Goal: Task Accomplishment & Management: Manage account settings

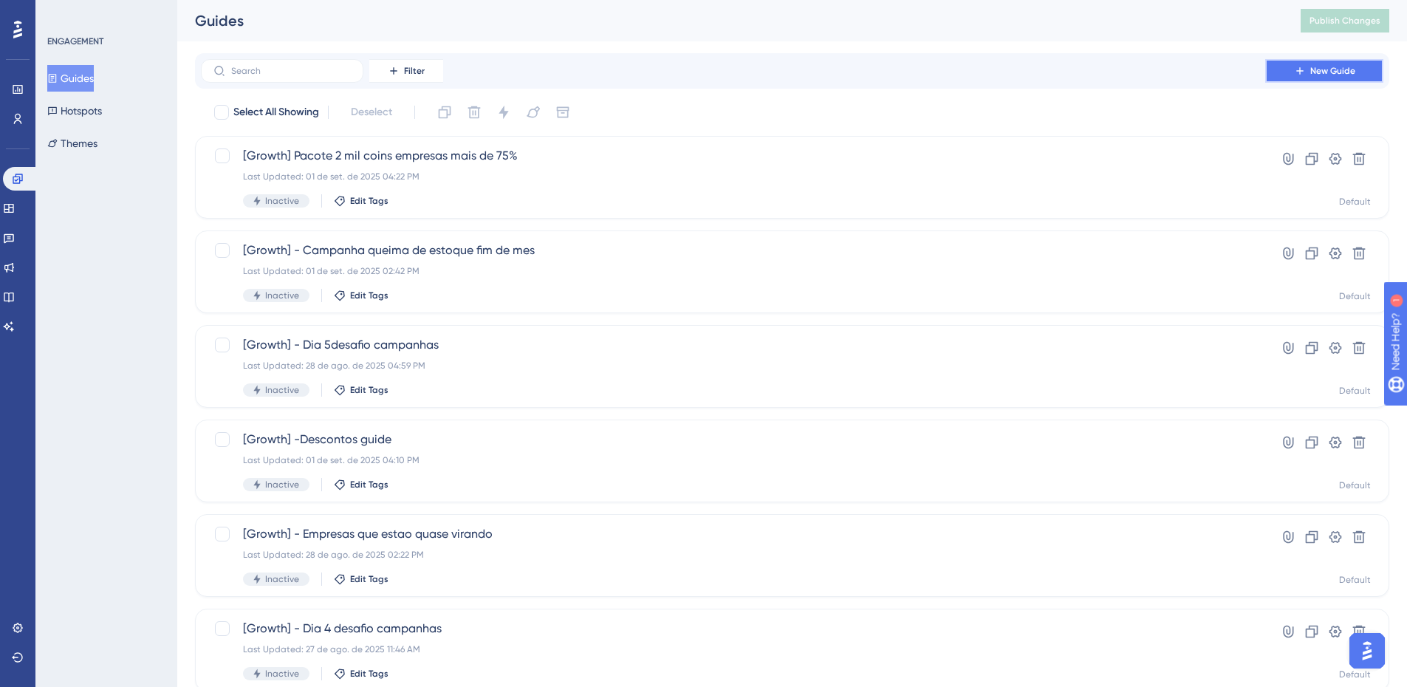
click at [1322, 80] on button "New Guide" at bounding box center [1324, 71] width 118 height 24
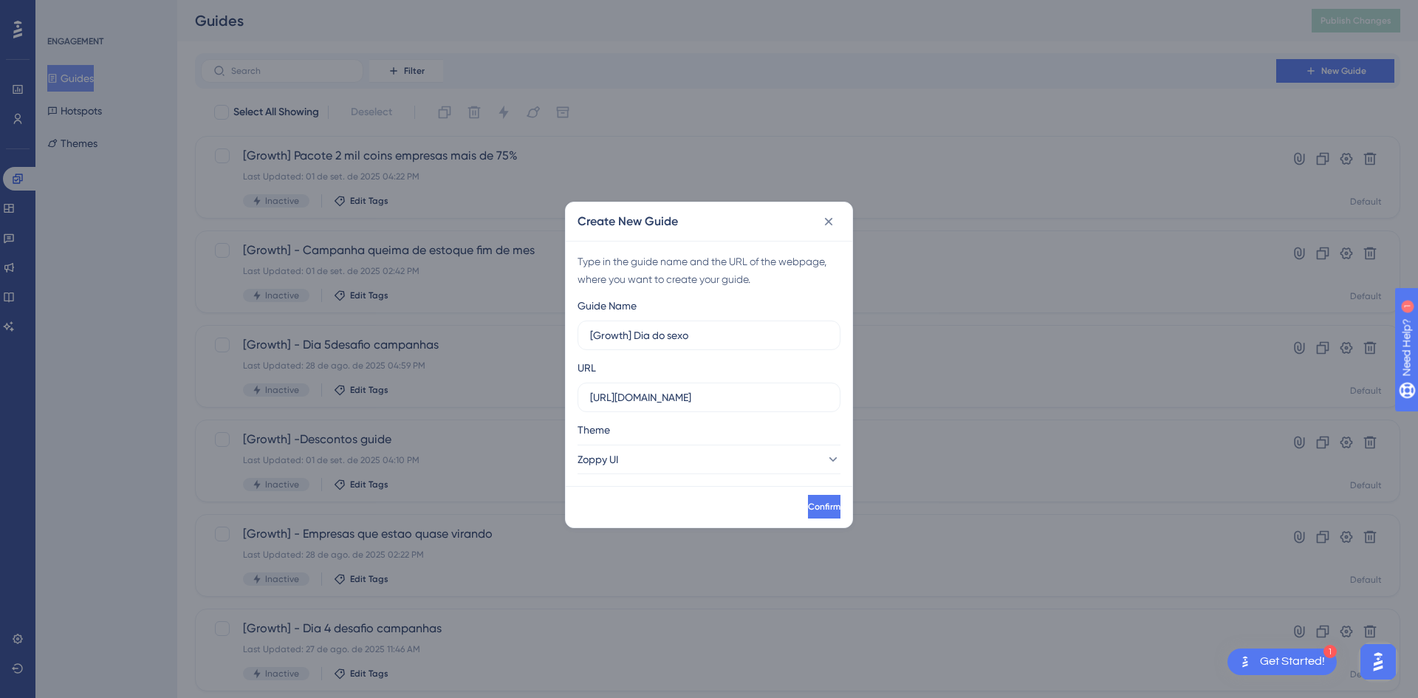
type input "[Growth] Dia do sexo"
click at [738, 439] on div "Theme" at bounding box center [708, 433] width 263 height 24
click at [730, 450] on button "Zoppy UI" at bounding box center [708, 460] width 263 height 30
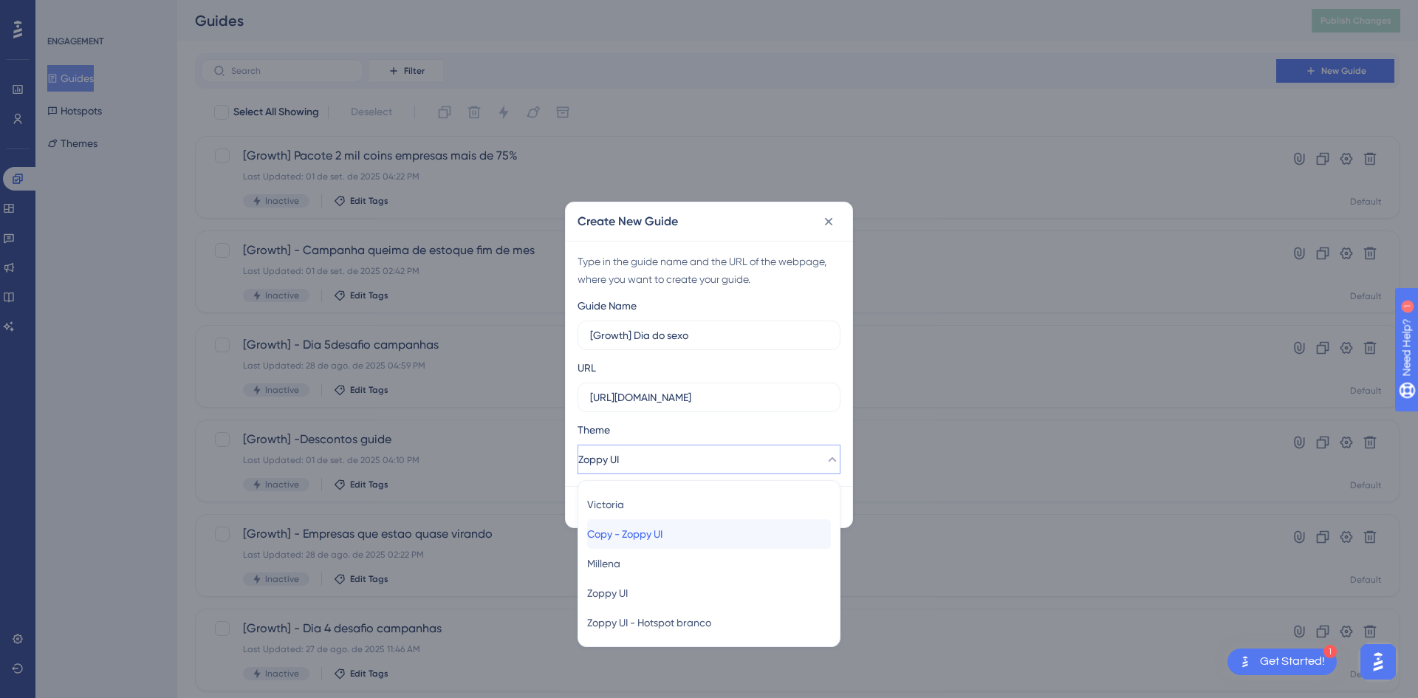
click at [682, 537] on div "Copy - Zoppy UI Copy - Zoppy UI" at bounding box center [709, 534] width 244 height 30
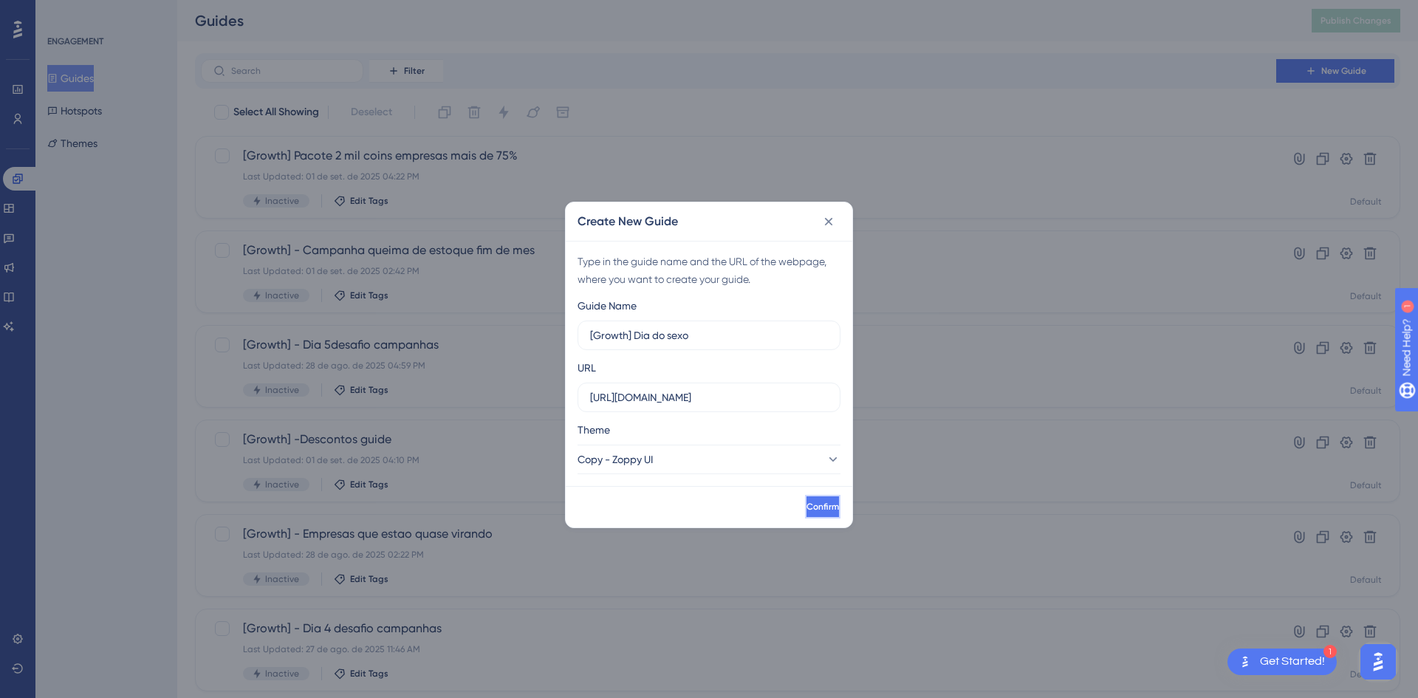
click at [806, 507] on span "Confirm" at bounding box center [822, 507] width 32 height 12
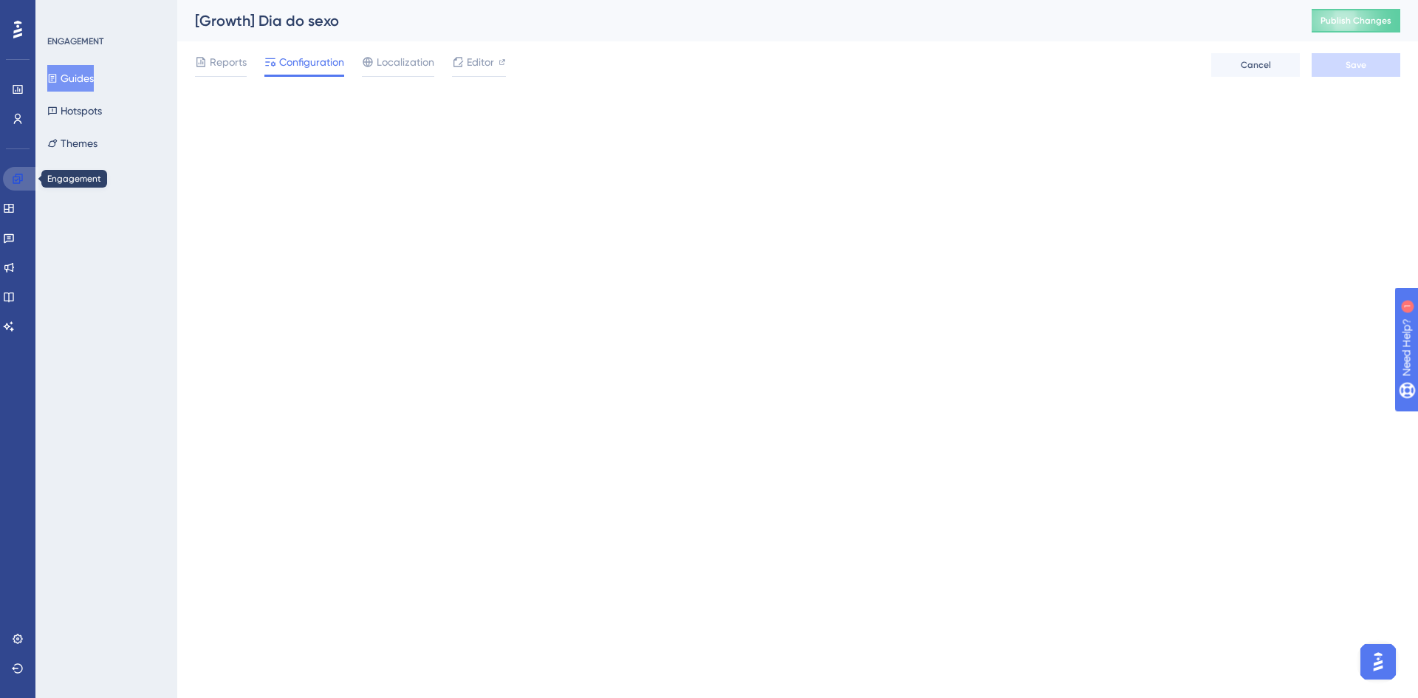
click at [13, 179] on icon at bounding box center [18, 179] width 10 height 10
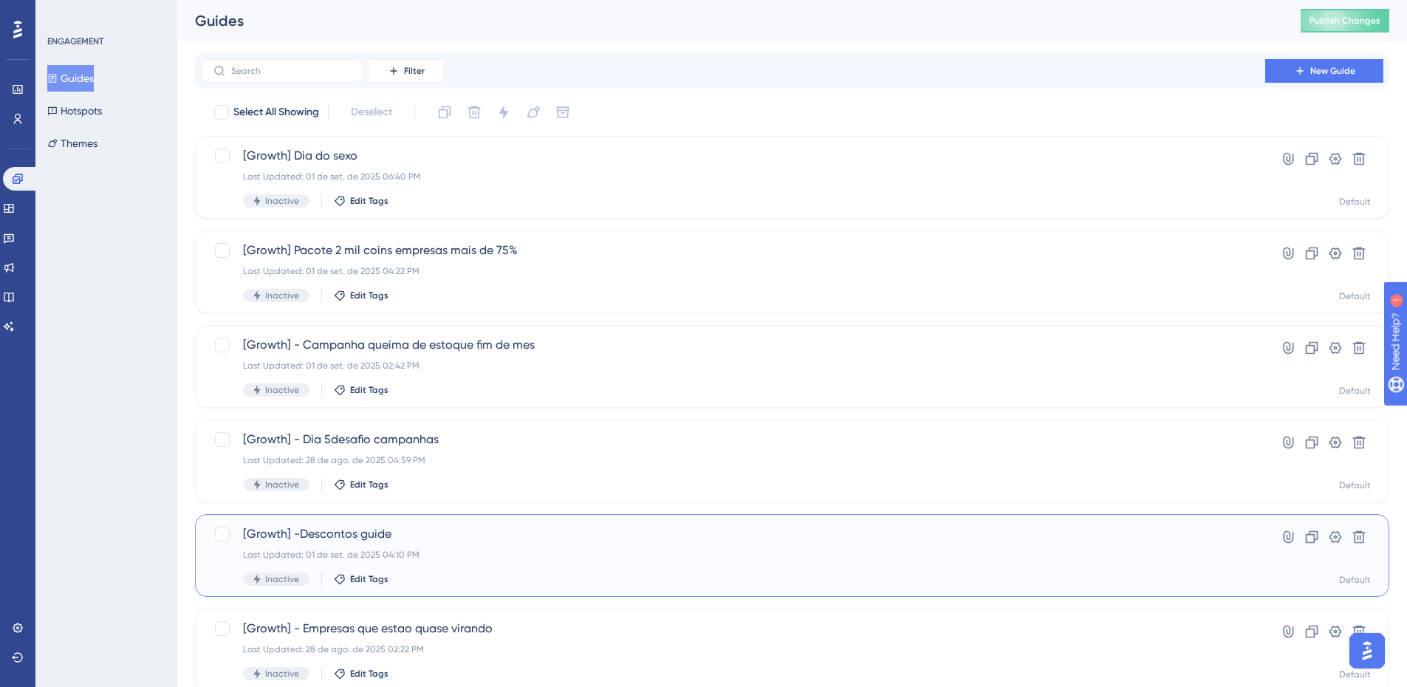
click at [468, 527] on span "[Growth] -Descontos guide" at bounding box center [733, 534] width 980 height 18
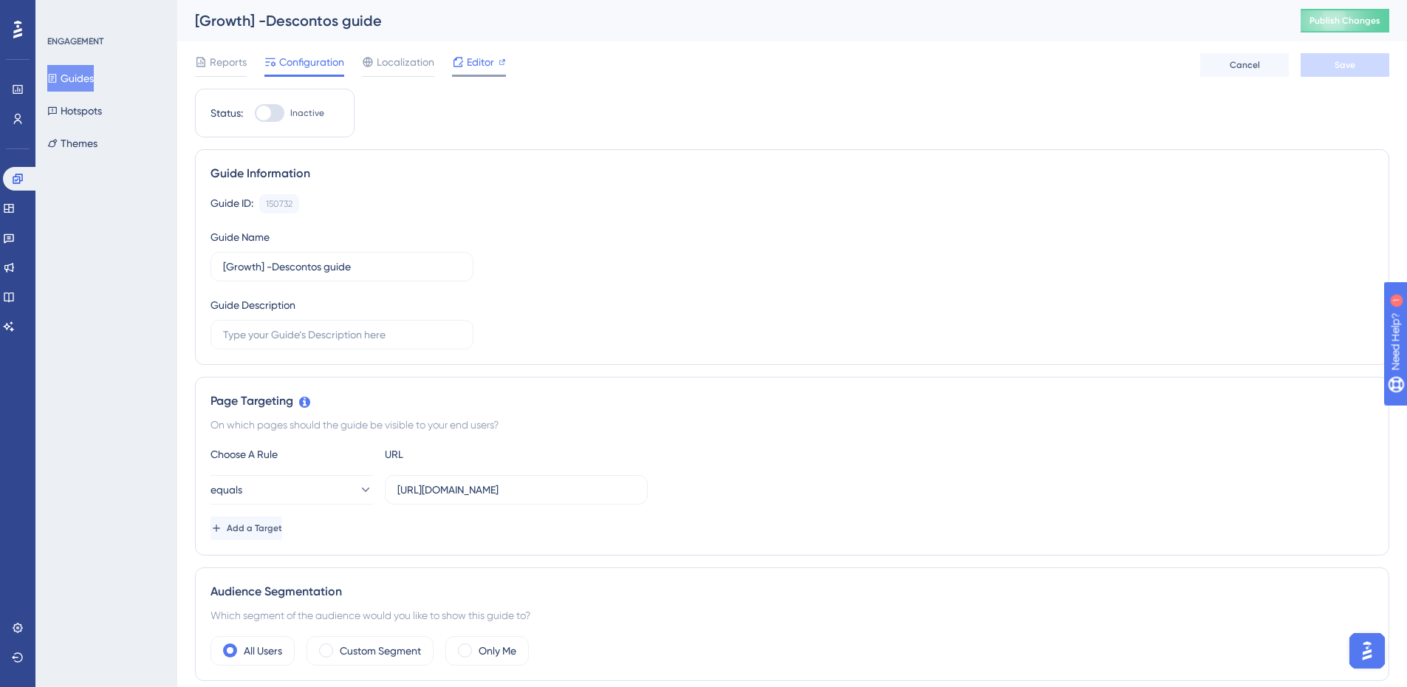
click at [462, 69] on div at bounding box center [458, 62] width 12 height 18
click at [532, 496] on input "[URL][DOMAIN_NAME]" at bounding box center [516, 489] width 238 height 16
click at [277, 117] on div at bounding box center [270, 113] width 30 height 18
click at [255, 114] on input "Inactive" at bounding box center [254, 113] width 1 height 1
checkbox input "true"
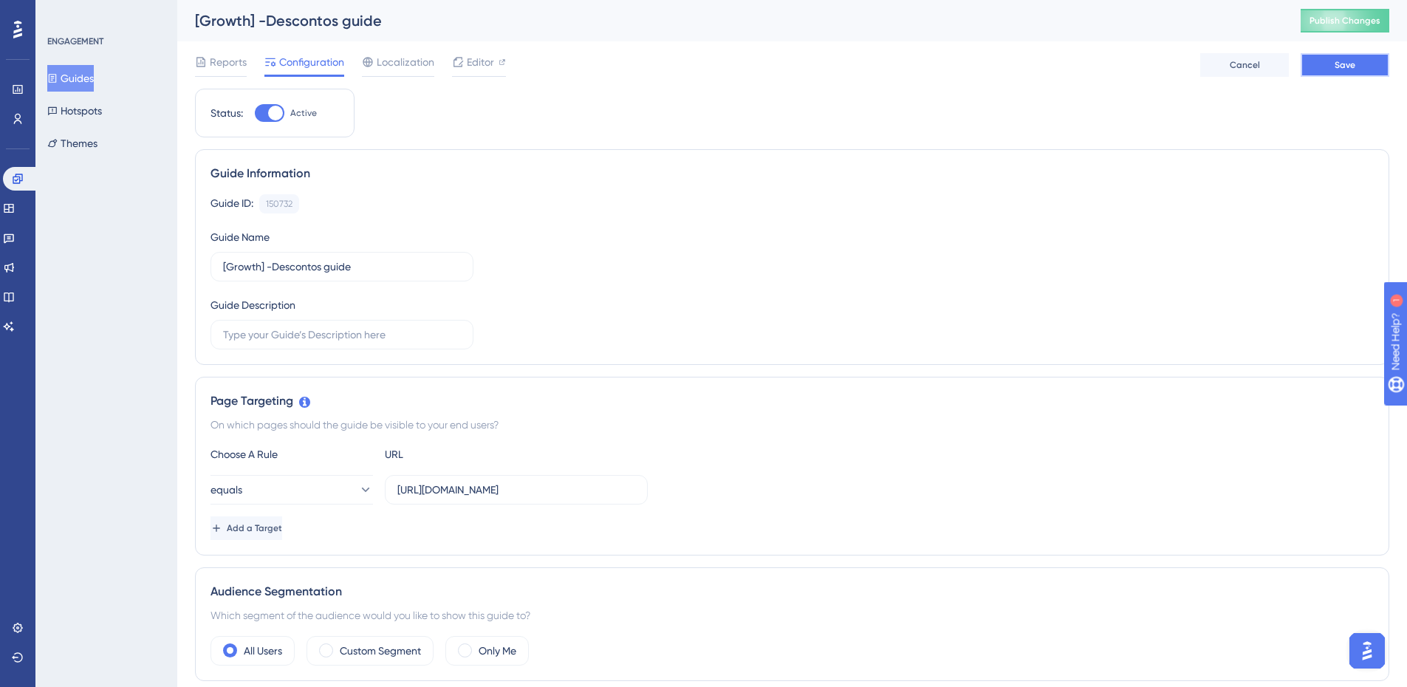
click at [1317, 64] on button "Save" at bounding box center [1344, 65] width 89 height 24
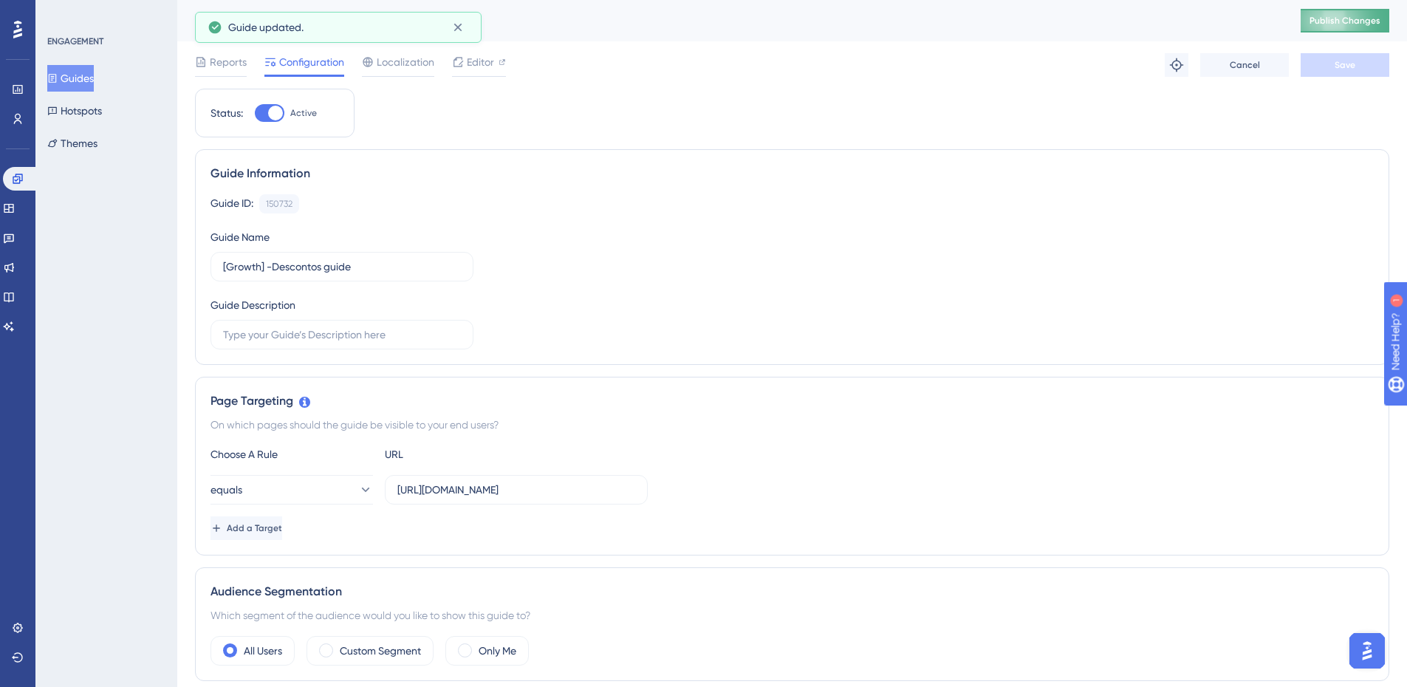
click at [1354, 20] on span "Publish Changes" at bounding box center [1344, 21] width 71 height 12
click at [80, 75] on button "Guides" at bounding box center [70, 78] width 47 height 27
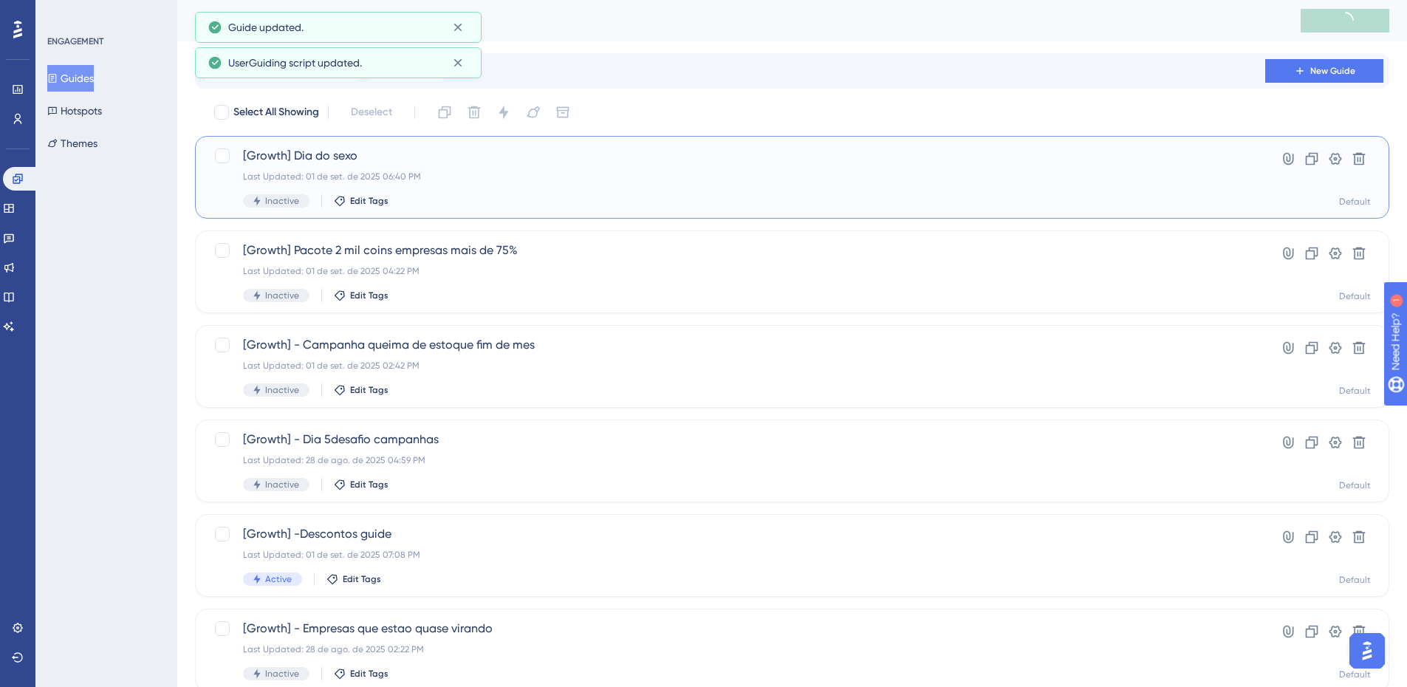
click at [444, 151] on span "[Growth] Dia do sexo" at bounding box center [733, 156] width 980 height 18
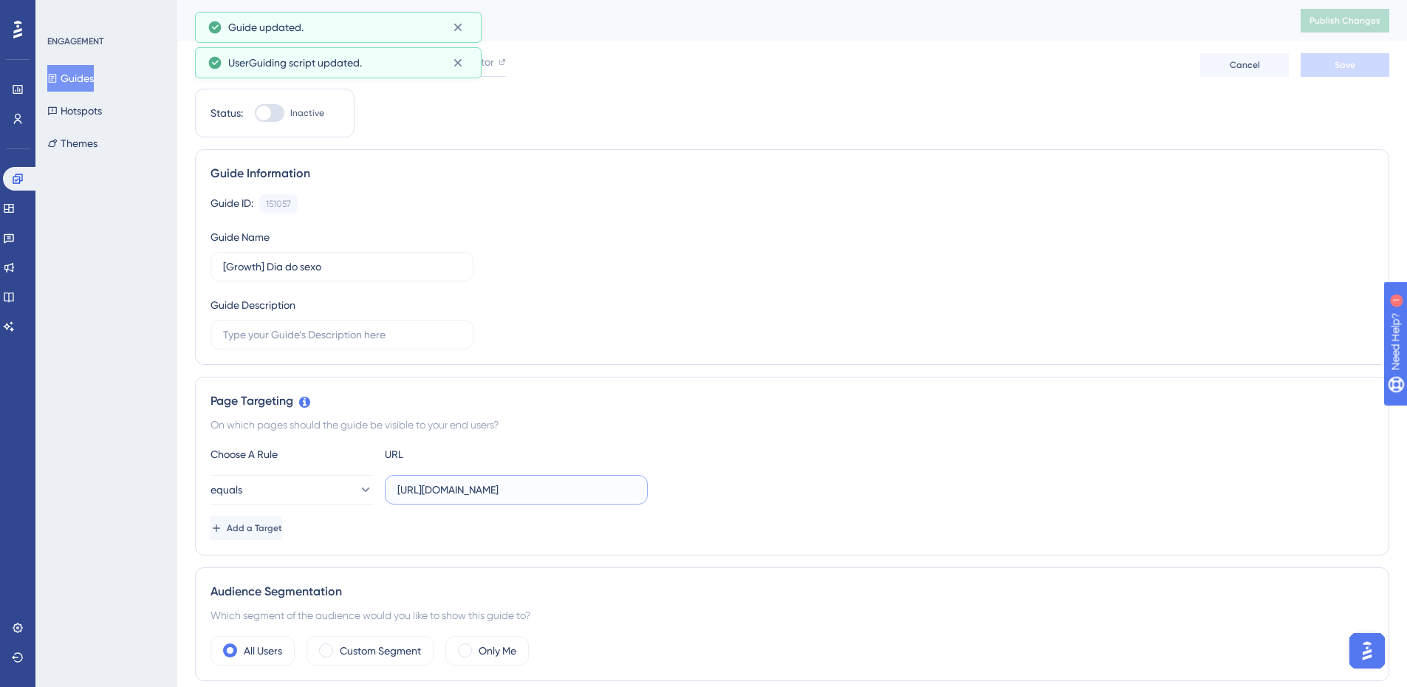
click at [544, 488] on input "[URL][DOMAIN_NAME]" at bounding box center [516, 489] width 238 height 16
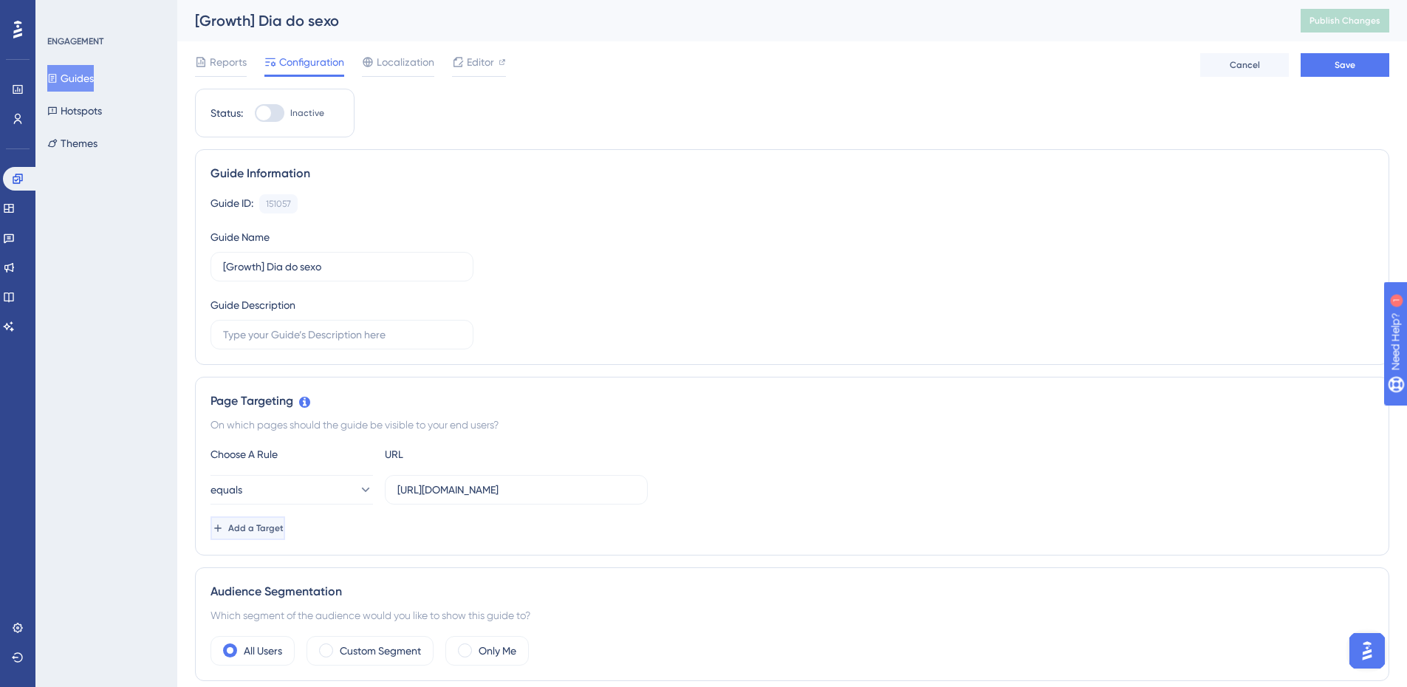
drag, startPoint x: 272, startPoint y: 518, endPoint x: 278, endPoint y: 509, distance: 11.7
click at [272, 517] on button "Add a Target" at bounding box center [247, 528] width 75 height 24
click at [286, 494] on button "equals" at bounding box center [291, 490] width 162 height 30
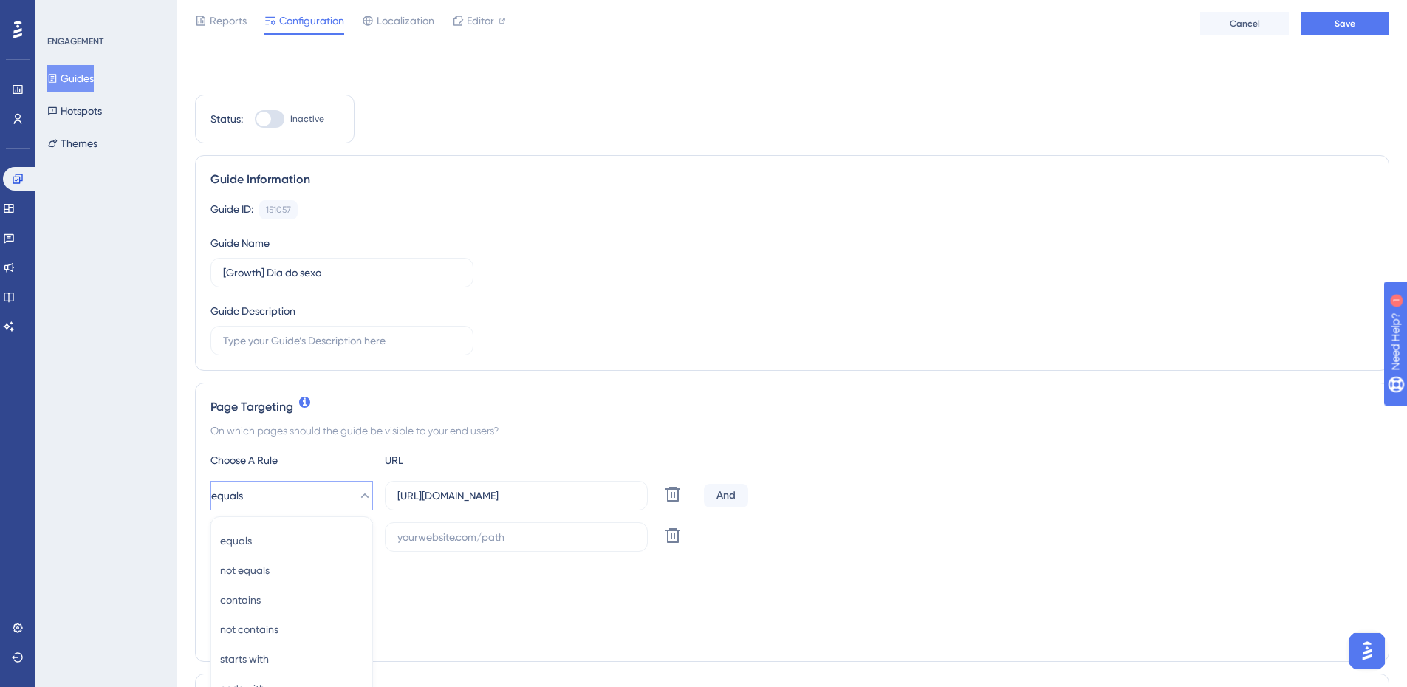
scroll to position [286, 0]
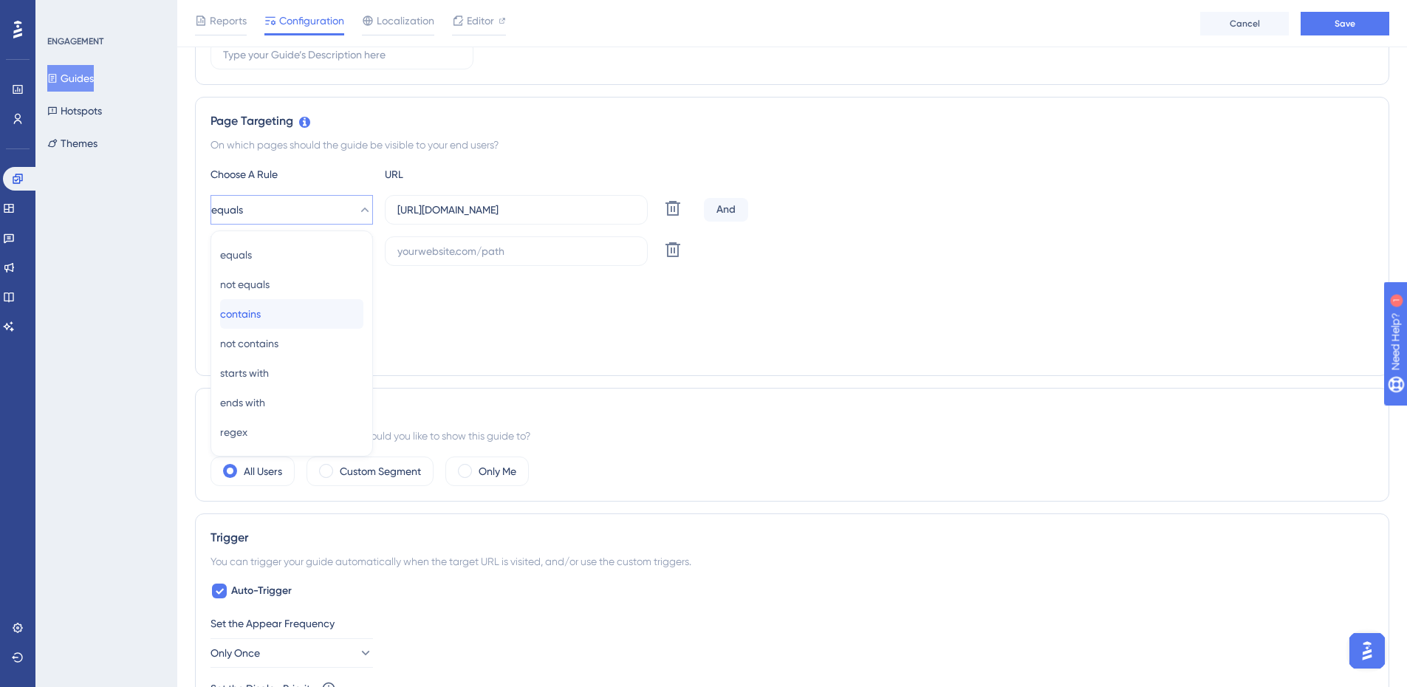
drag, startPoint x: 291, startPoint y: 323, endPoint x: 511, endPoint y: 302, distance: 221.0
click at [291, 322] on div "contains contains" at bounding box center [291, 314] width 143 height 30
click at [678, 216] on icon at bounding box center [672, 208] width 15 height 15
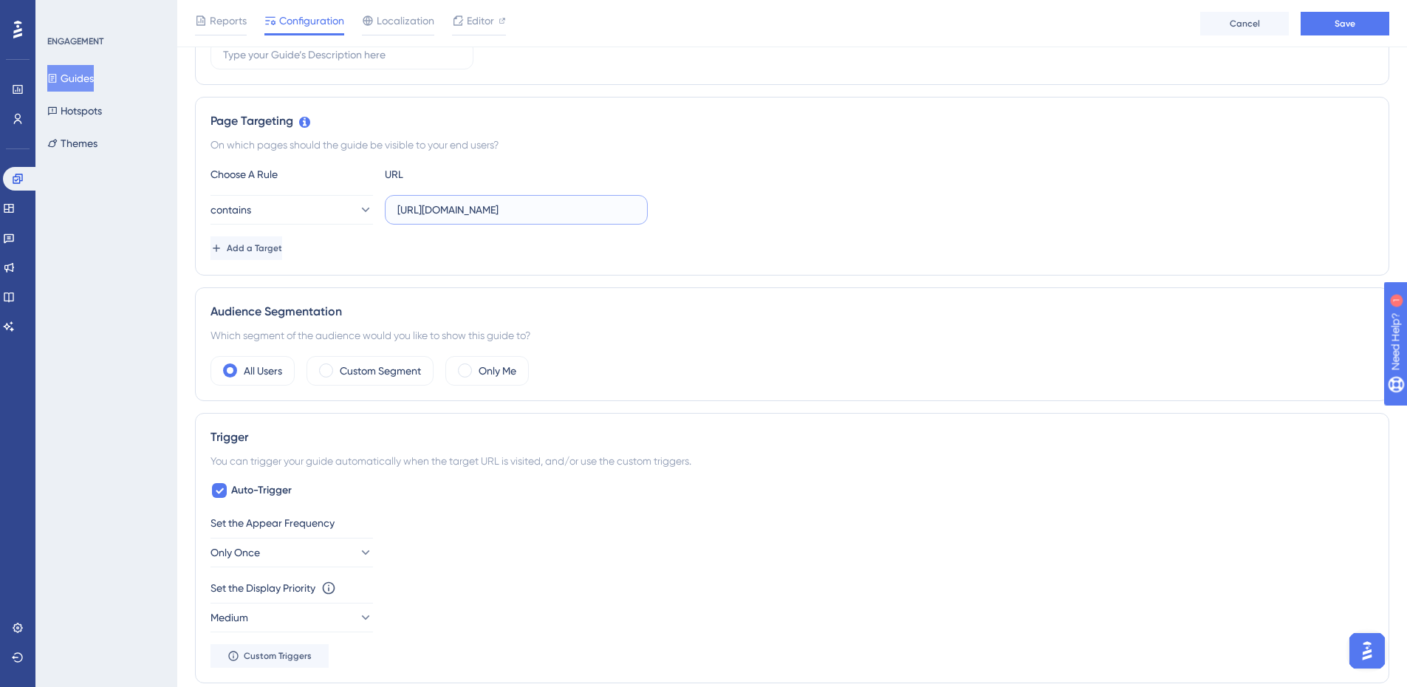
click at [576, 212] on input "[URL][DOMAIN_NAME]" at bounding box center [516, 210] width 238 height 16
paste input "/campaigns/templates?demo=true"
drag, startPoint x: 465, startPoint y: 208, endPoint x: 687, endPoint y: 242, distance: 224.2
click at [687, 242] on div "Choose A Rule URL contains [URL][DOMAIN_NAME] Add a Target" at bounding box center [791, 212] width 1163 height 95
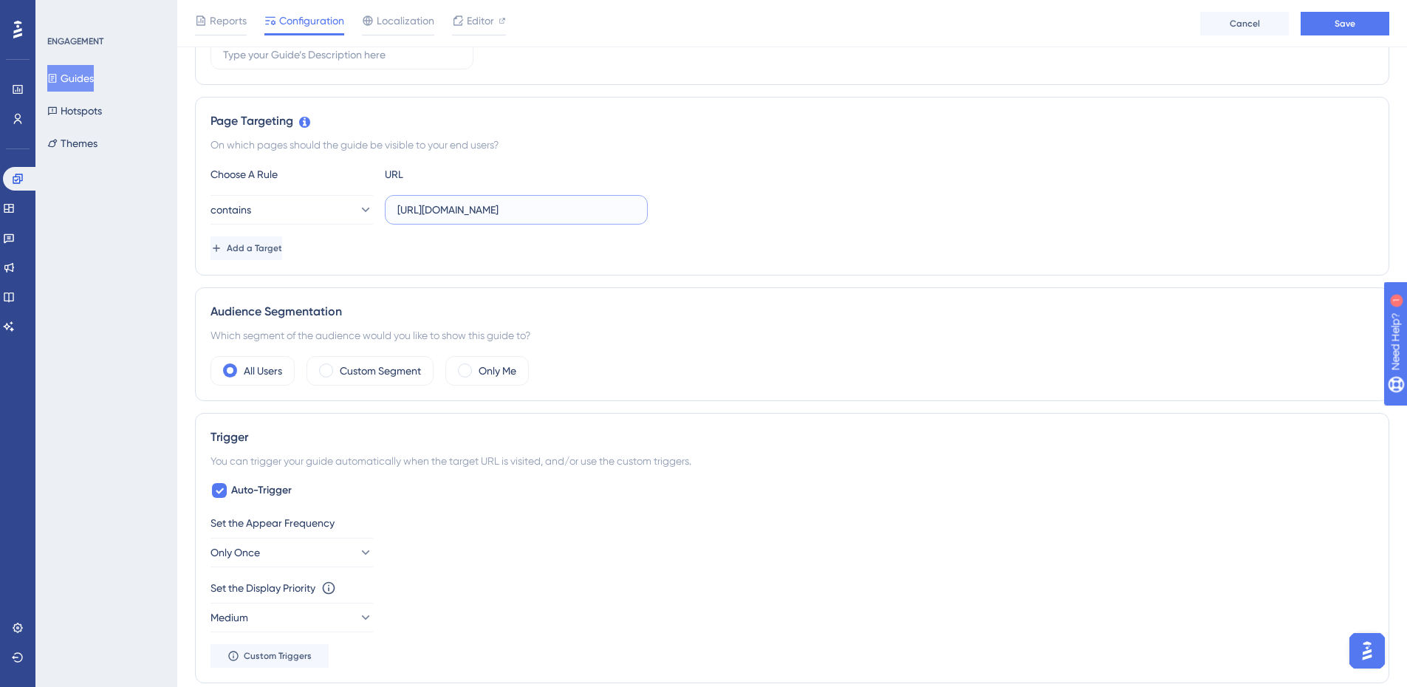
type input "[URL][DOMAIN_NAME]"
click at [801, 233] on div "Choose A Rule URL contains [URL][DOMAIN_NAME] Add a Target" at bounding box center [791, 212] width 1163 height 95
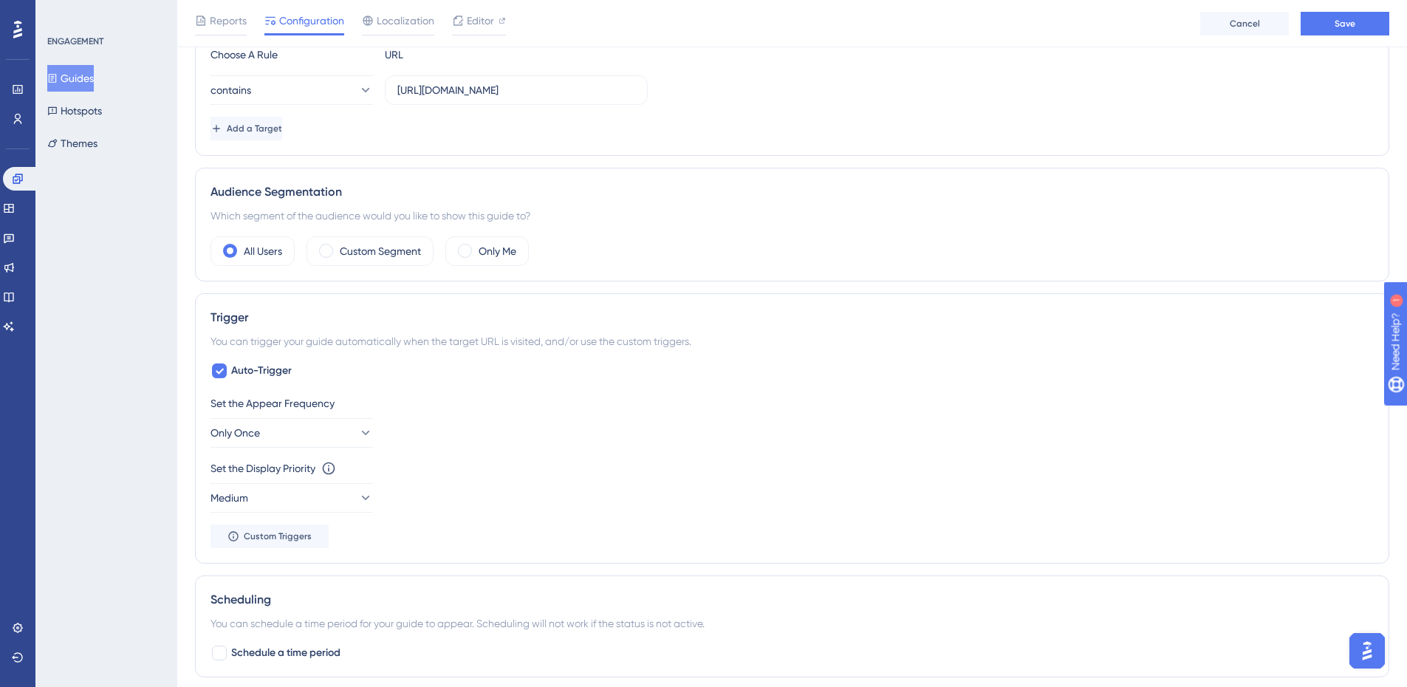
scroll to position [433, 0]
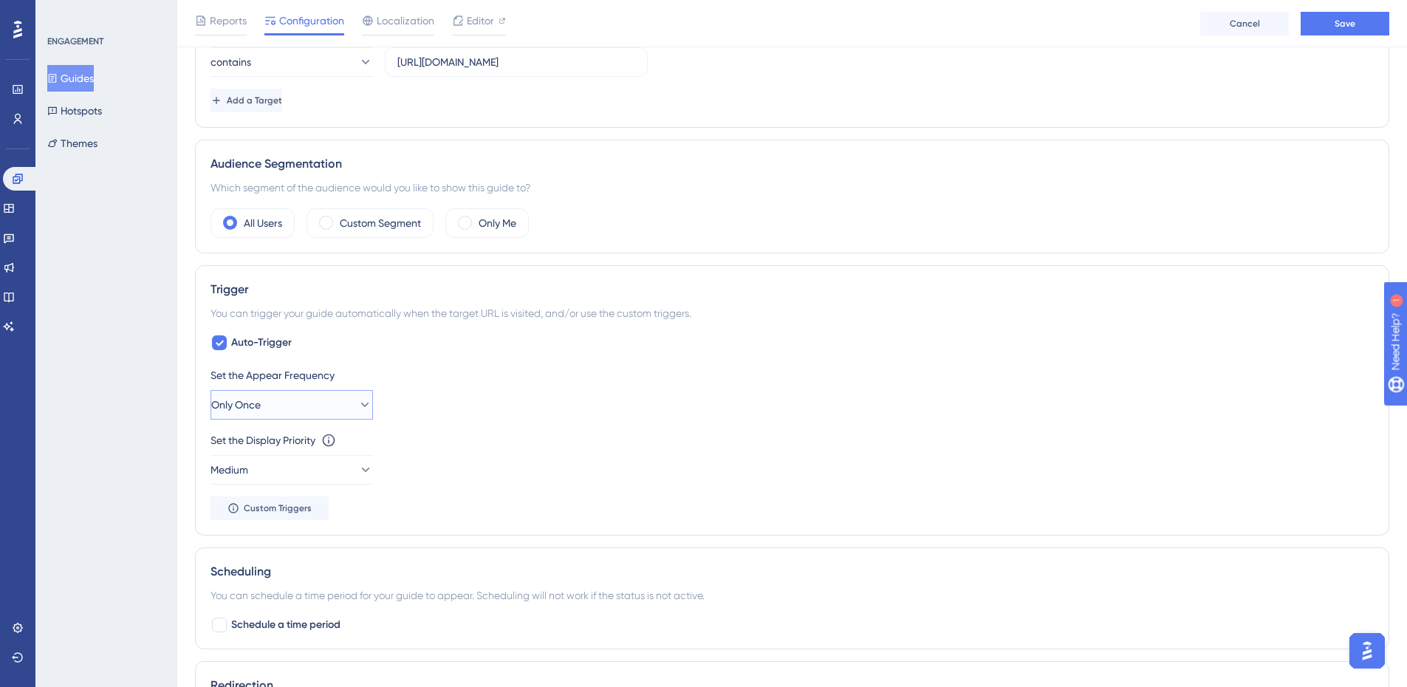
click at [321, 408] on button "Only Once" at bounding box center [291, 405] width 162 height 30
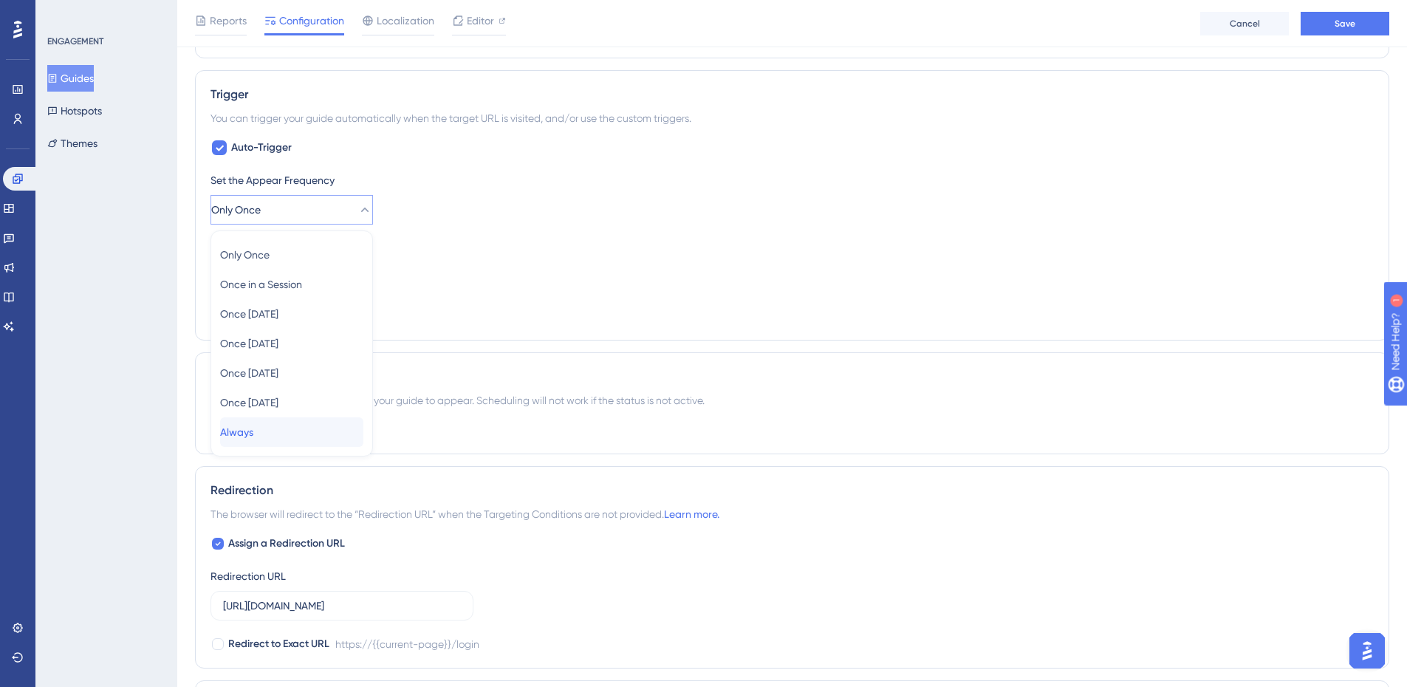
drag, startPoint x: 331, startPoint y: 428, endPoint x: 363, endPoint y: 412, distance: 35.3
click at [331, 427] on div "Always Always" at bounding box center [291, 432] width 143 height 30
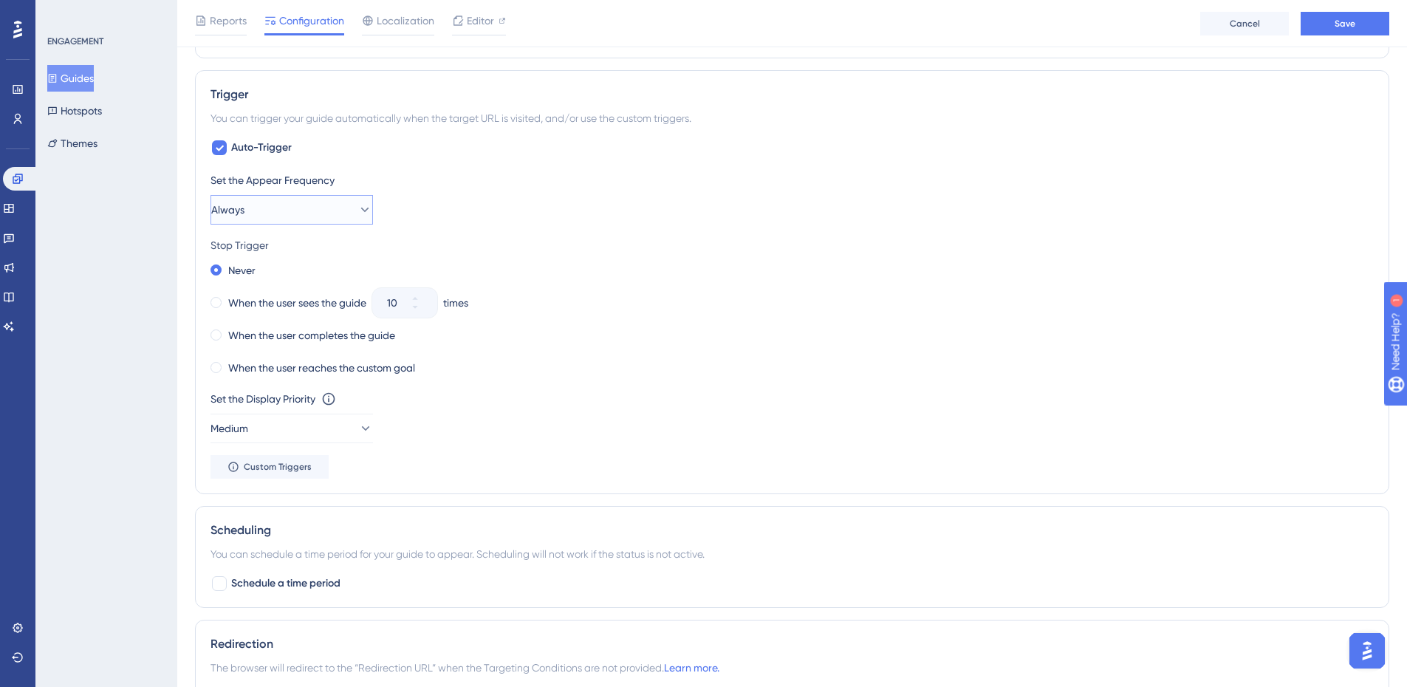
click at [292, 218] on button "Always" at bounding box center [291, 210] width 162 height 30
click at [555, 206] on div "Set the Appear Frequency Always Only Once Only Once Once in a Session Once in a…" at bounding box center [791, 197] width 1163 height 53
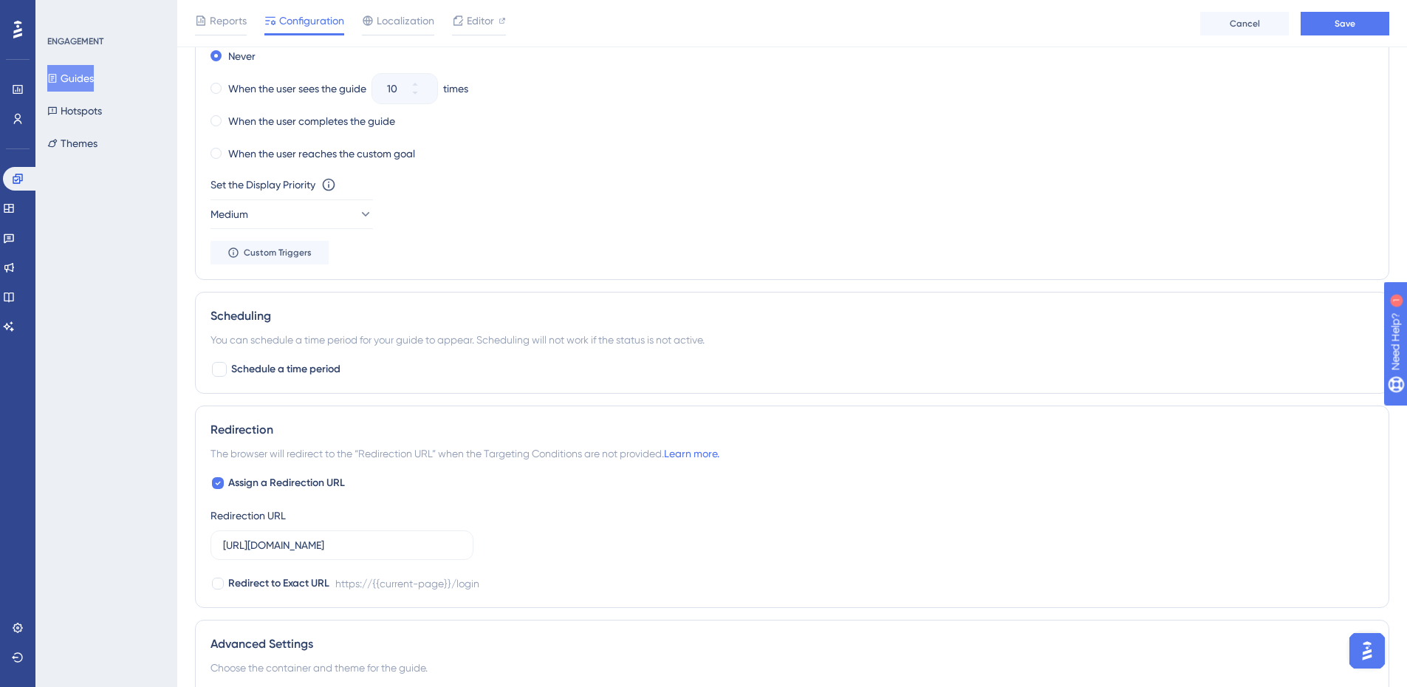
scroll to position [924, 0]
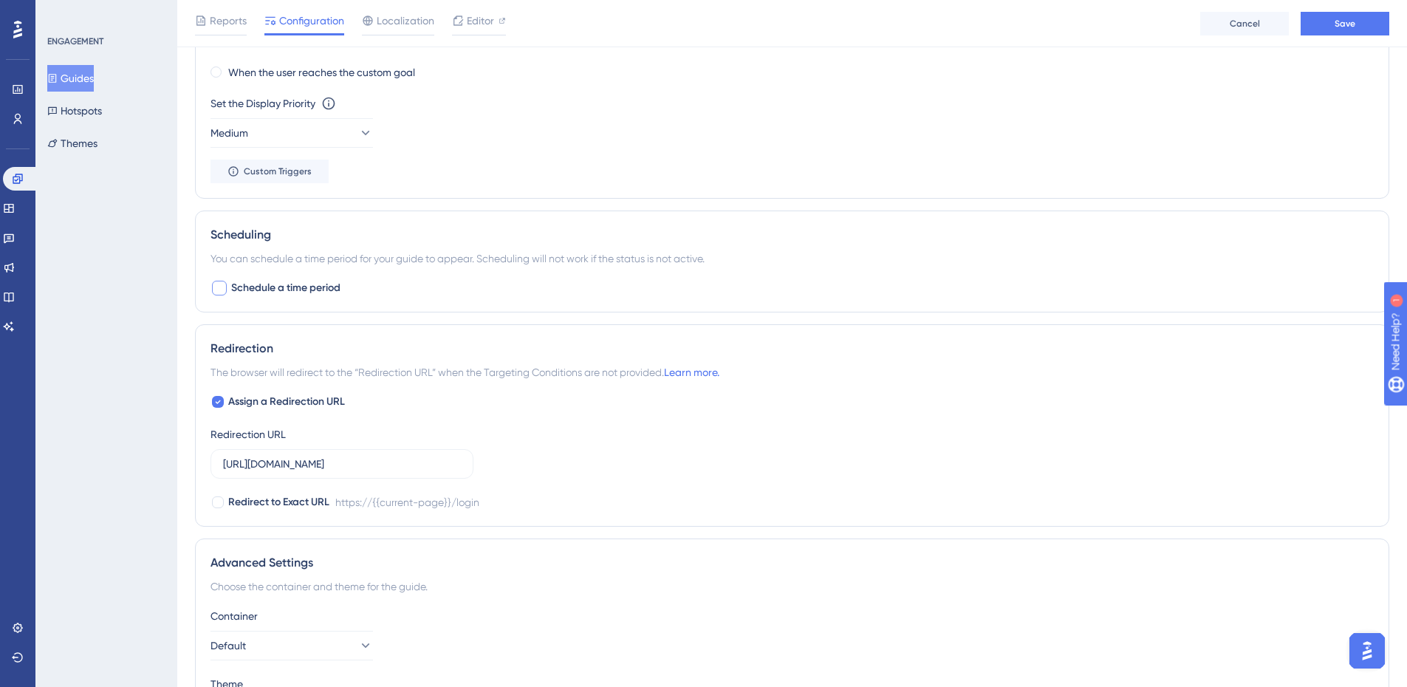
click at [224, 292] on div at bounding box center [219, 288] width 15 height 15
checkbox input "true"
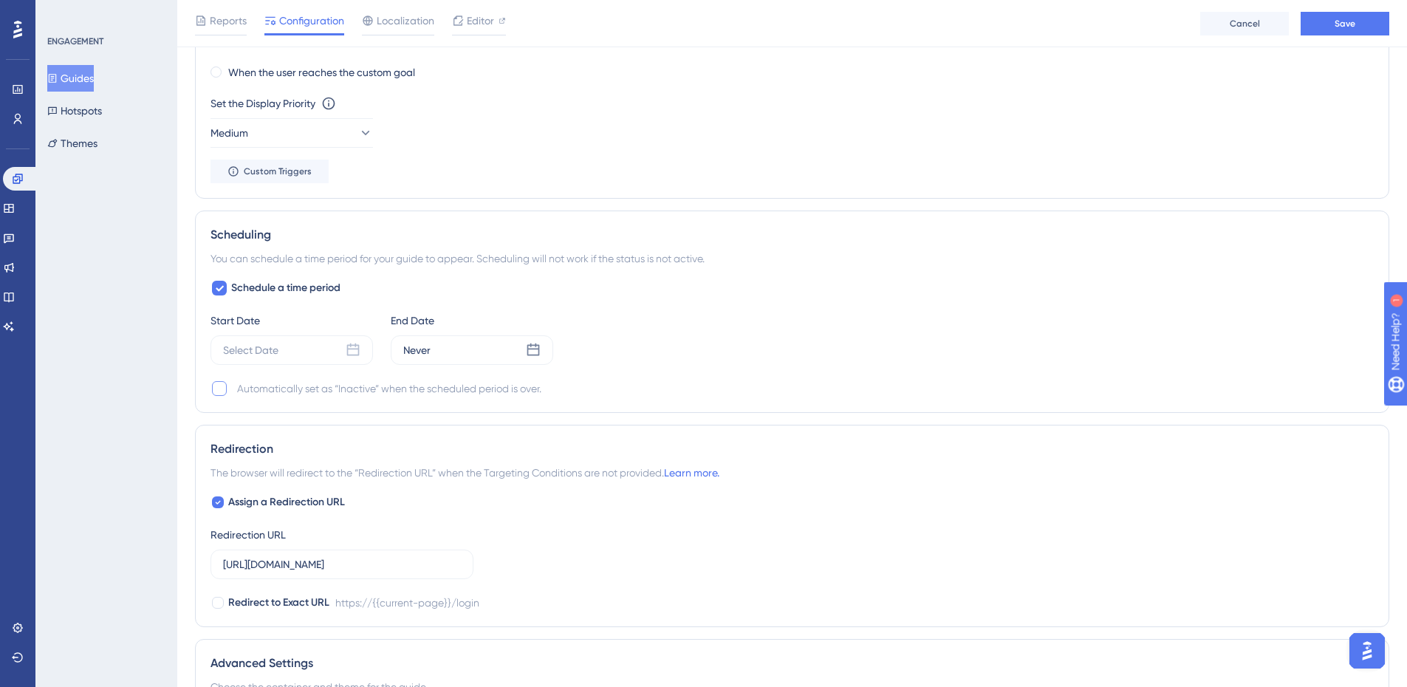
click at [218, 385] on div at bounding box center [219, 388] width 15 height 15
checkbox input "true"
click at [256, 346] on div "Select Date" at bounding box center [250, 350] width 55 height 18
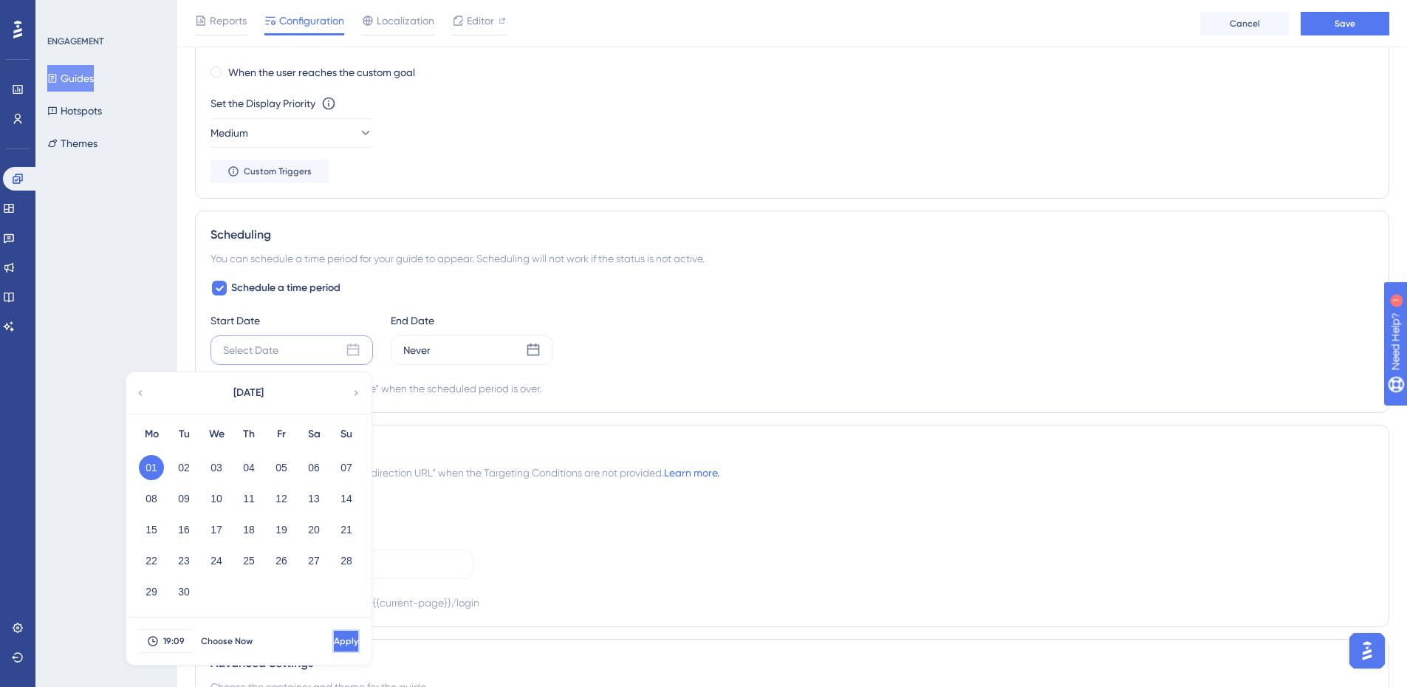
drag, startPoint x: 314, startPoint y: 632, endPoint x: 322, endPoint y: 628, distance: 9.3
click at [332, 632] on button "Apply" at bounding box center [345, 641] width 27 height 24
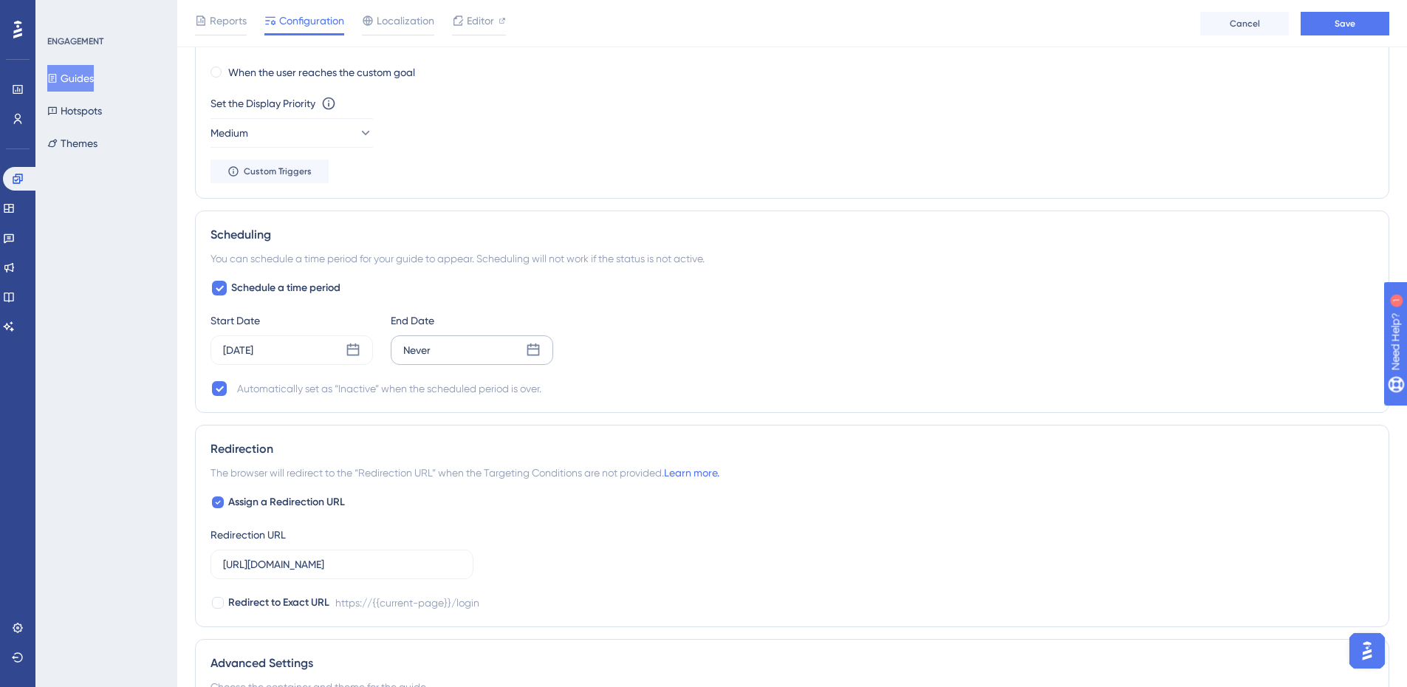
click at [504, 348] on div "Never" at bounding box center [472, 350] width 162 height 30
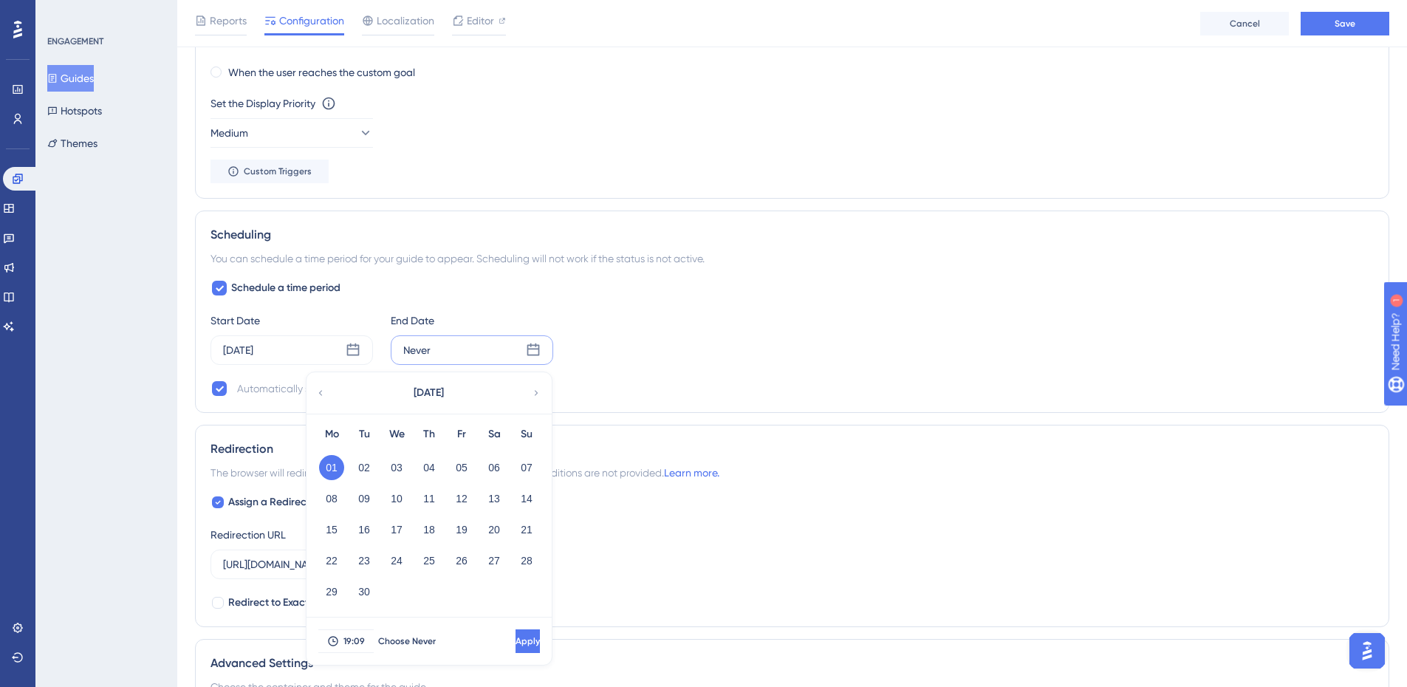
click at [412, 468] on div "03" at bounding box center [396, 467] width 32 height 28
click at [405, 466] on button "03" at bounding box center [396, 467] width 25 height 25
drag, startPoint x: 494, startPoint y: 641, endPoint x: 496, endPoint y: 631, distance: 9.9
click at [514, 640] on span "Apply" at bounding box center [526, 641] width 24 height 12
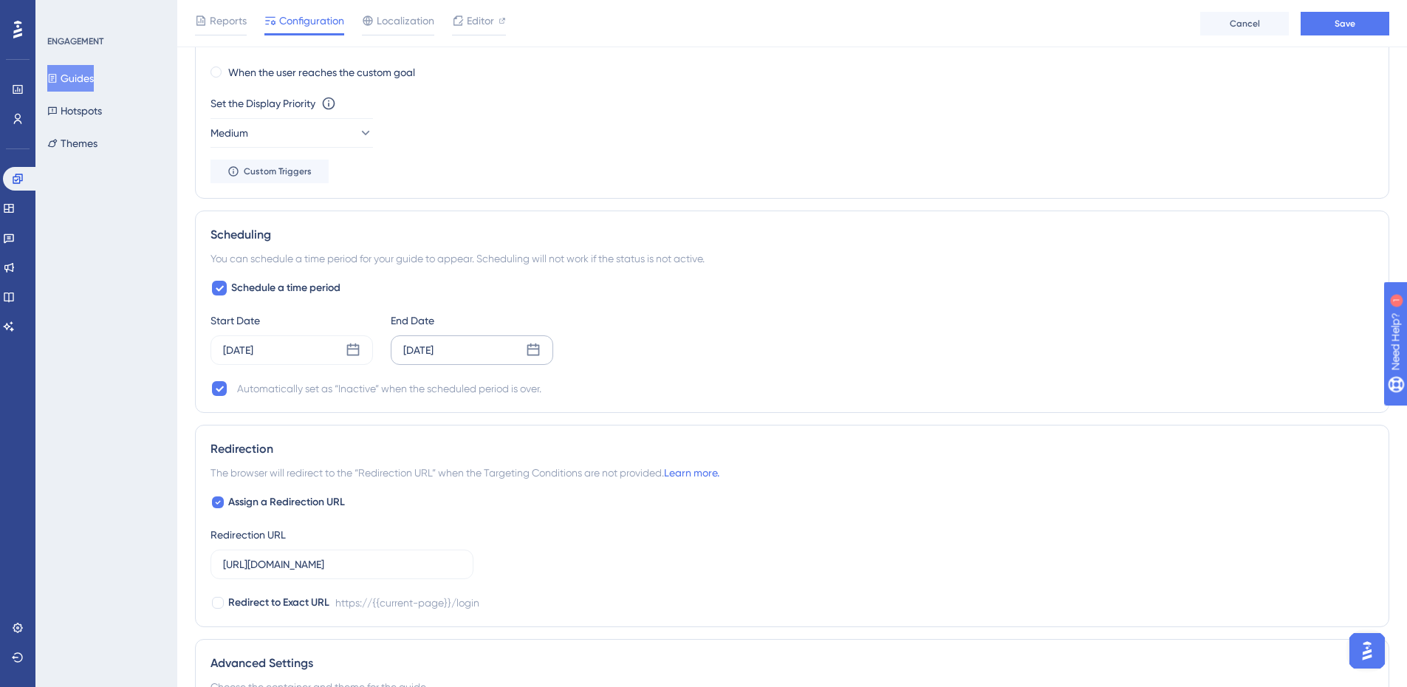
click at [467, 343] on div "[DATE]" at bounding box center [472, 350] width 162 height 30
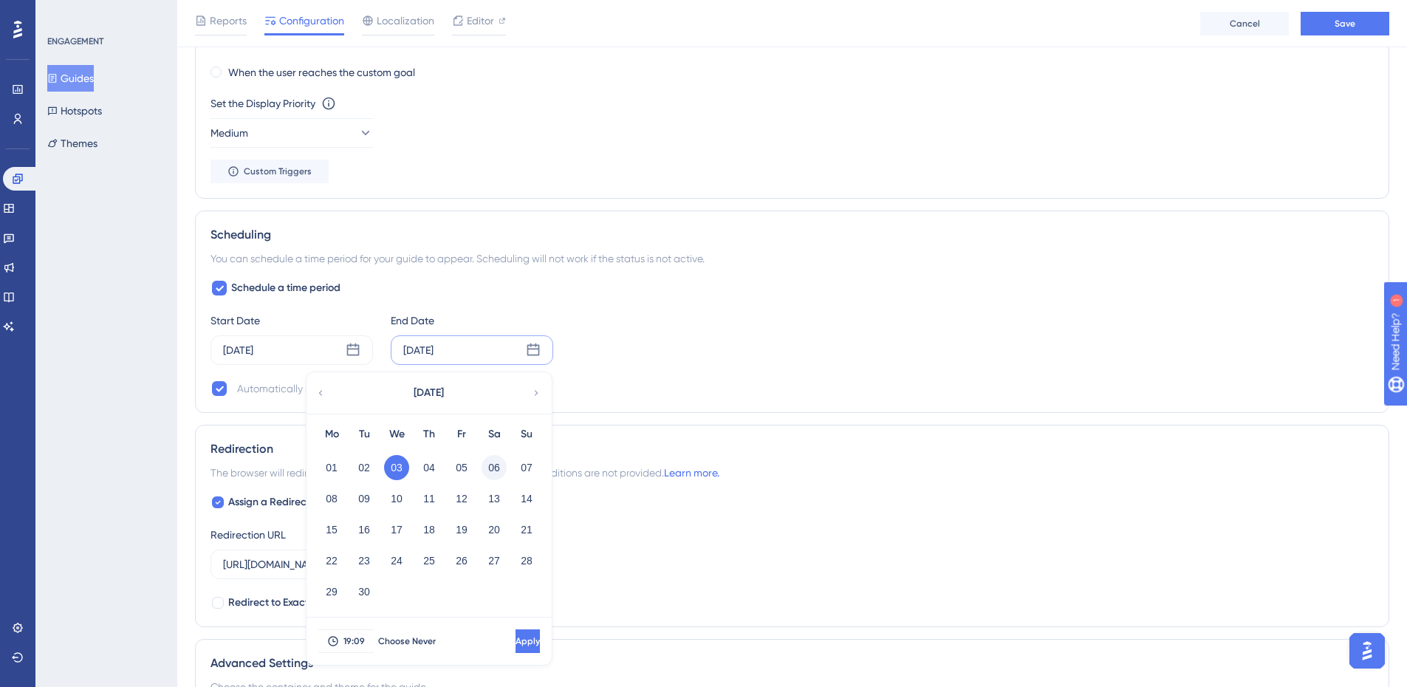
click at [494, 474] on button "06" at bounding box center [493, 467] width 25 height 25
click at [513, 634] on button "Apply" at bounding box center [526, 641] width 27 height 24
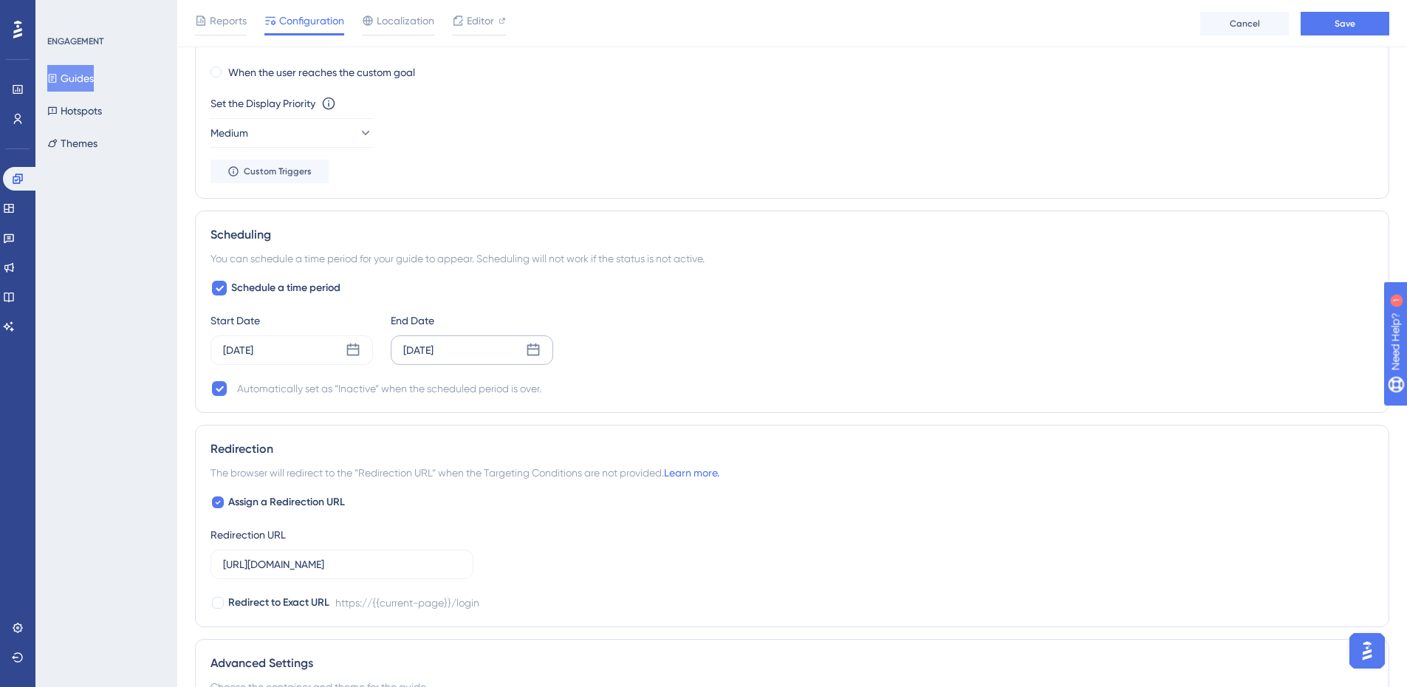
scroll to position [1140, 0]
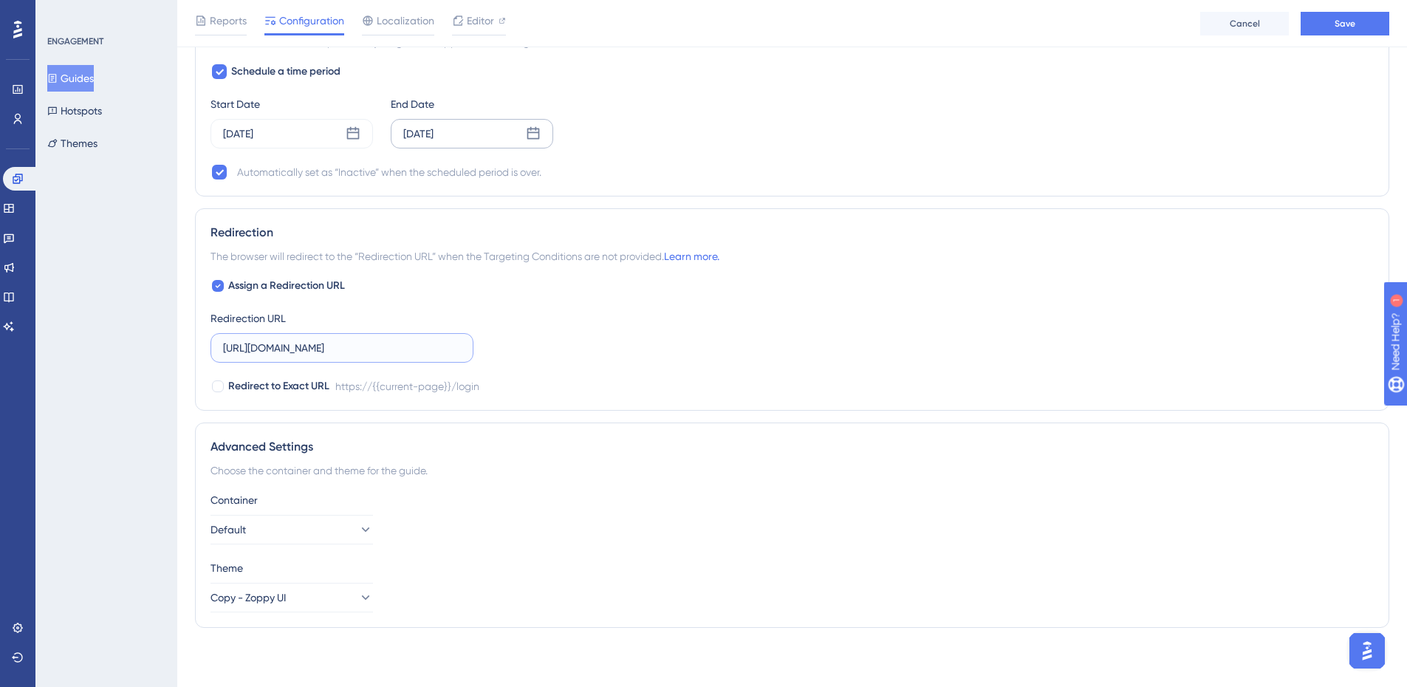
click at [354, 355] on input "[URL][DOMAIN_NAME]" at bounding box center [342, 348] width 238 height 16
type input "[URL][DOMAIN_NAME]"
click at [665, 278] on div "Assign a Redirection URL Redirection URL [URL][DOMAIN_NAME] Redirect to Exact U…" at bounding box center [791, 336] width 1163 height 118
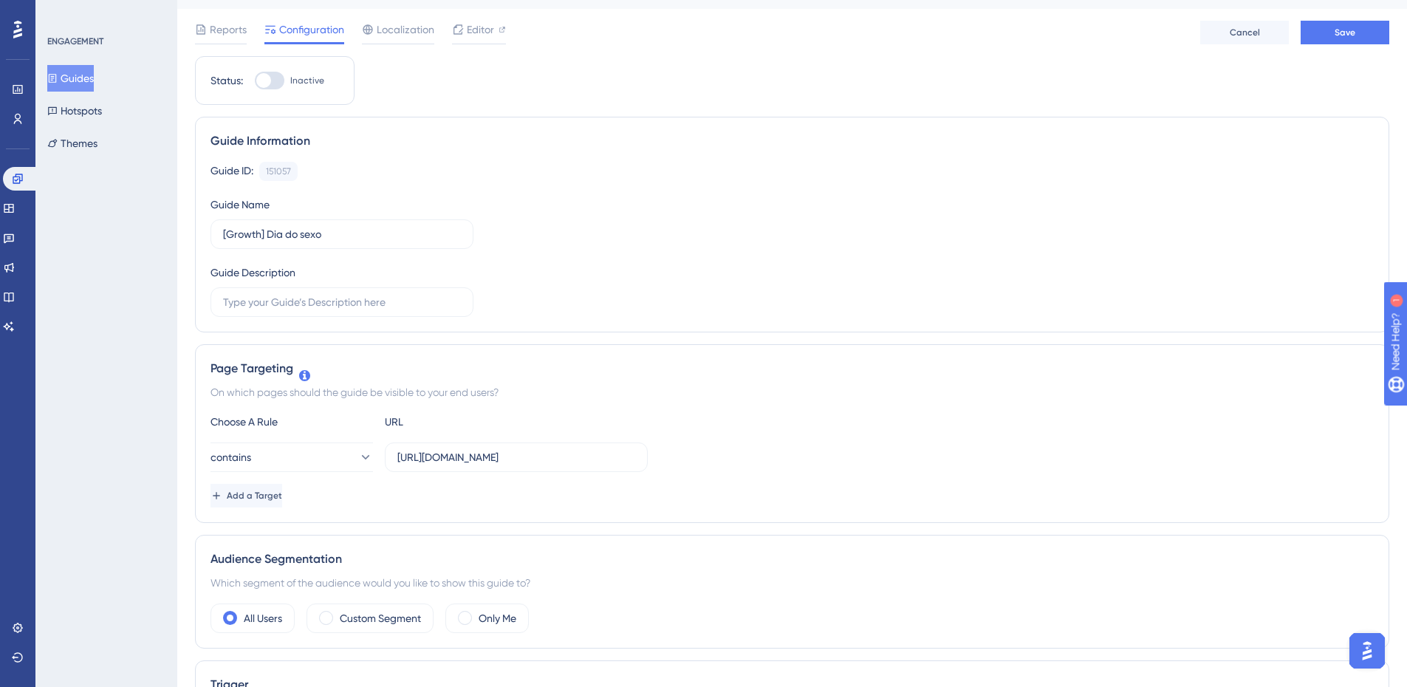
scroll to position [0, 0]
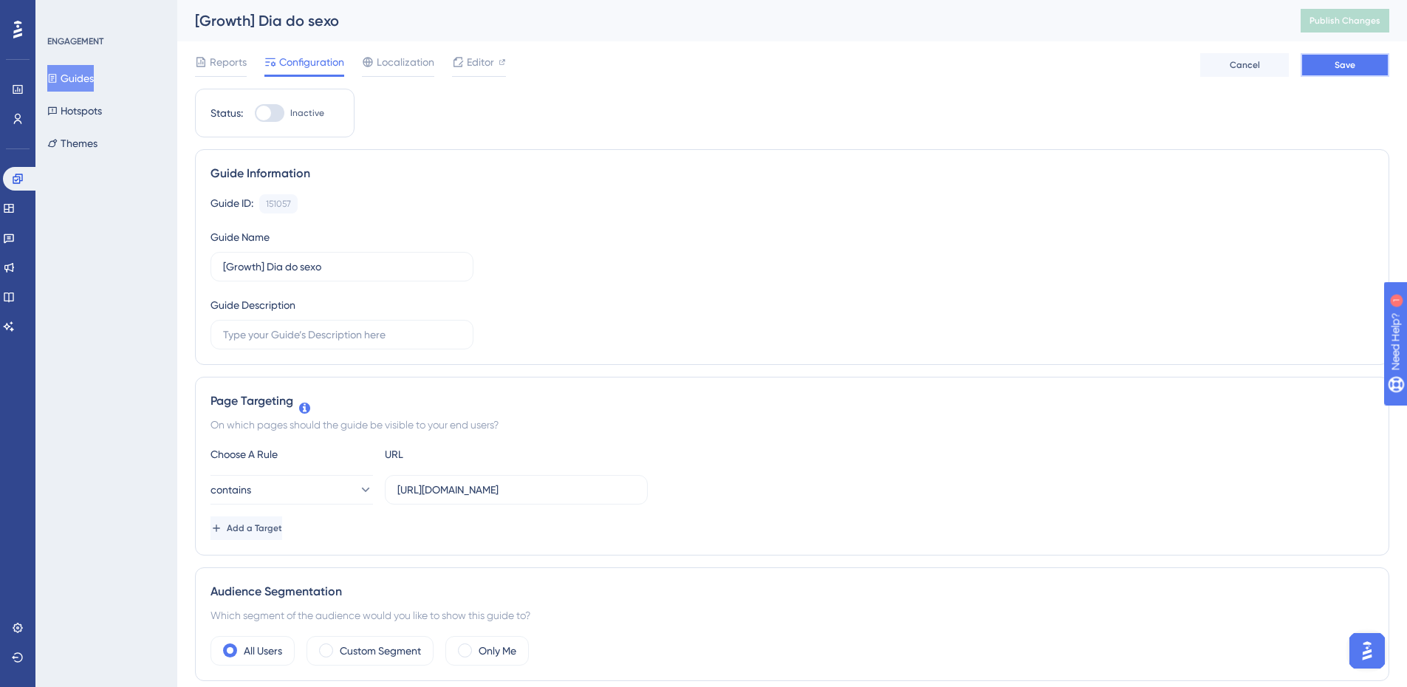
click at [1362, 66] on button "Save" at bounding box center [1344, 65] width 89 height 24
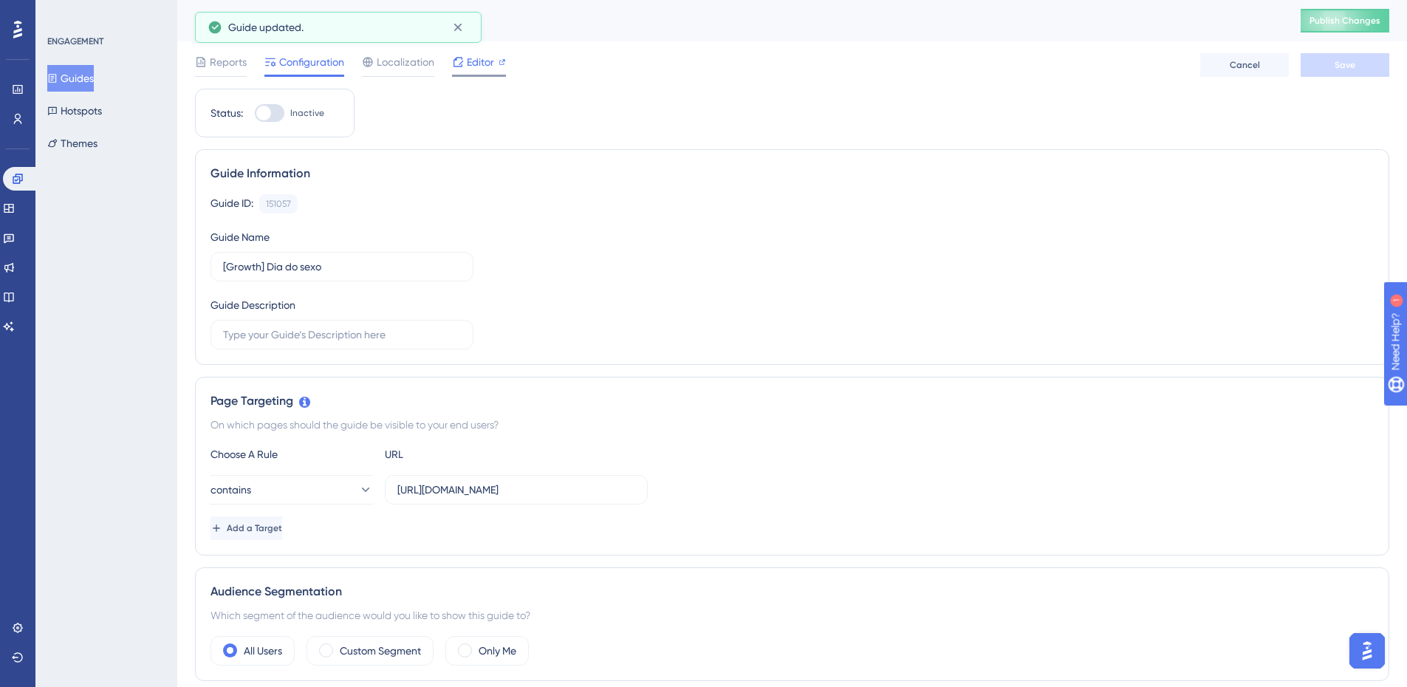
click at [472, 65] on span "Editor" at bounding box center [480, 62] width 27 height 18
click at [276, 109] on div at bounding box center [270, 113] width 30 height 18
click at [255, 113] on input "Inactive" at bounding box center [254, 113] width 1 height 1
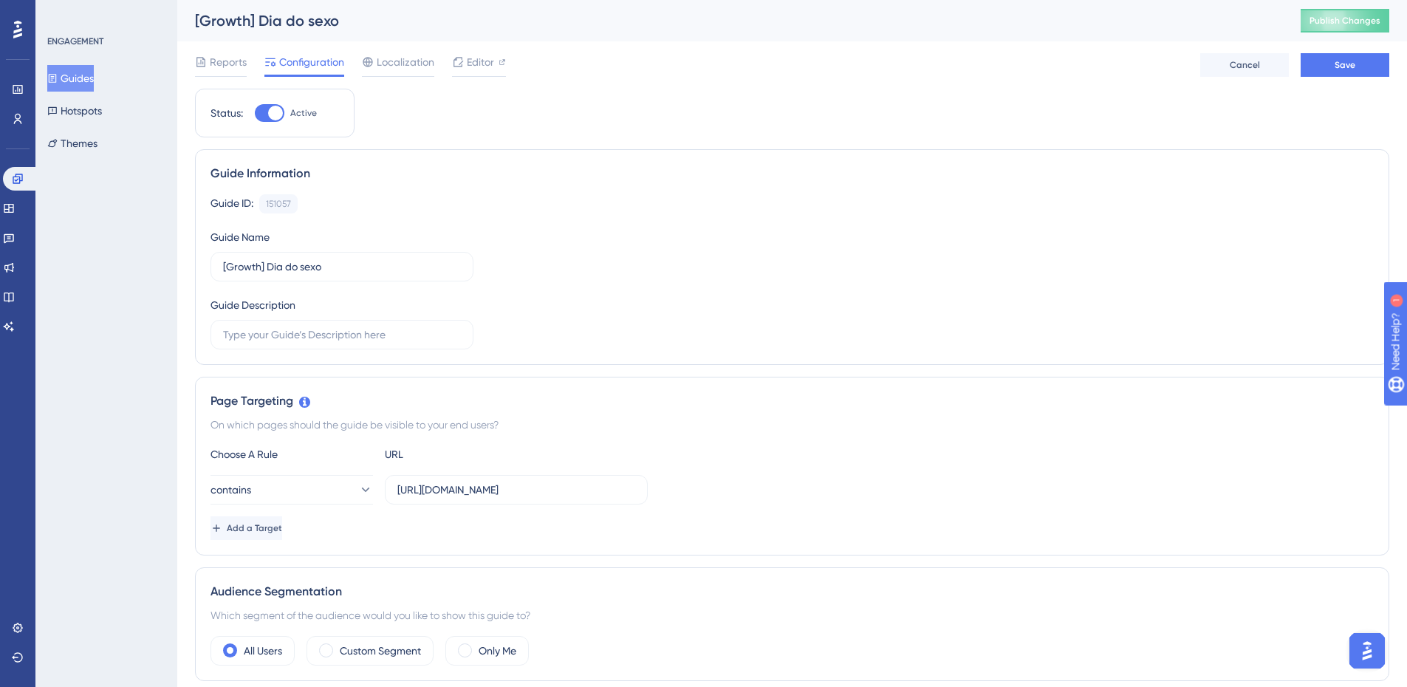
click at [51, 86] on button "Guides" at bounding box center [70, 78] width 47 height 27
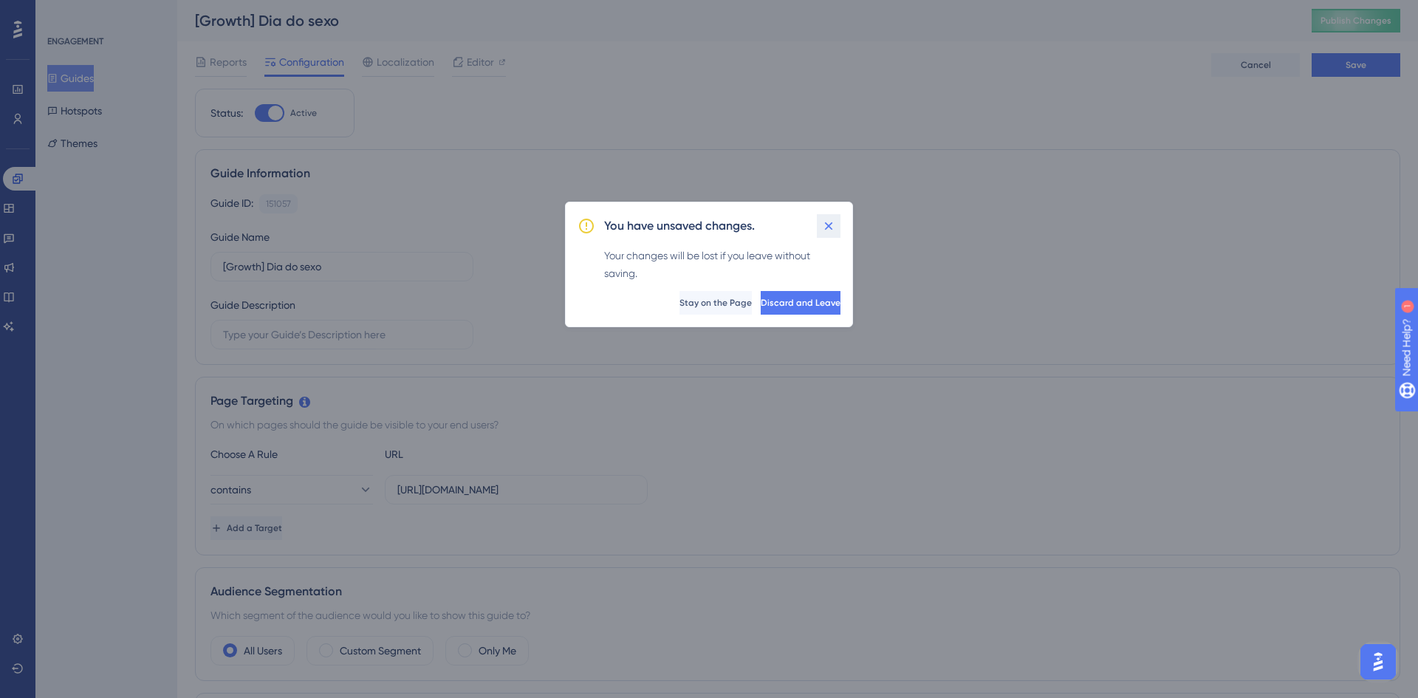
drag, startPoint x: 826, startPoint y: 225, endPoint x: 805, endPoint y: 230, distance: 22.0
click at [824, 225] on icon at bounding box center [828, 226] width 15 height 15
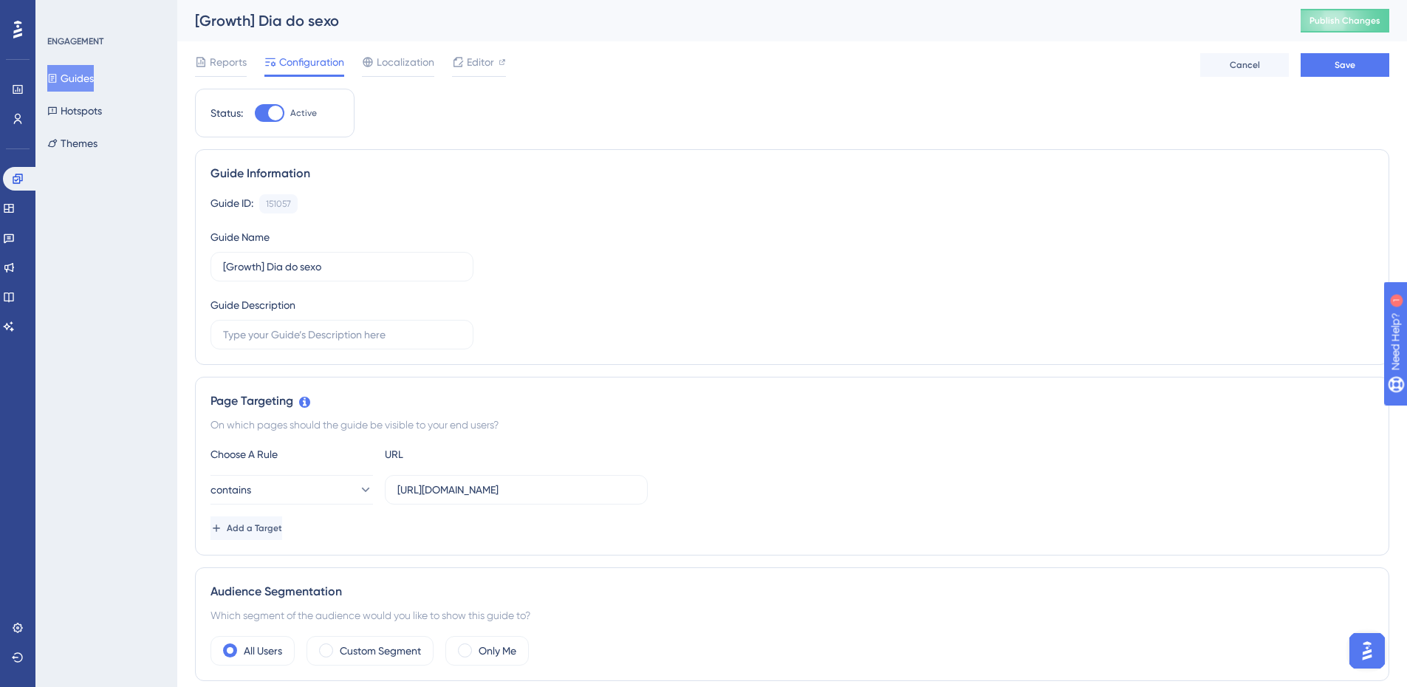
click at [266, 117] on div at bounding box center [270, 113] width 30 height 18
click at [255, 114] on input "Active" at bounding box center [254, 113] width 1 height 1
checkbox input "false"
click at [24, 125] on link at bounding box center [18, 119] width 12 height 24
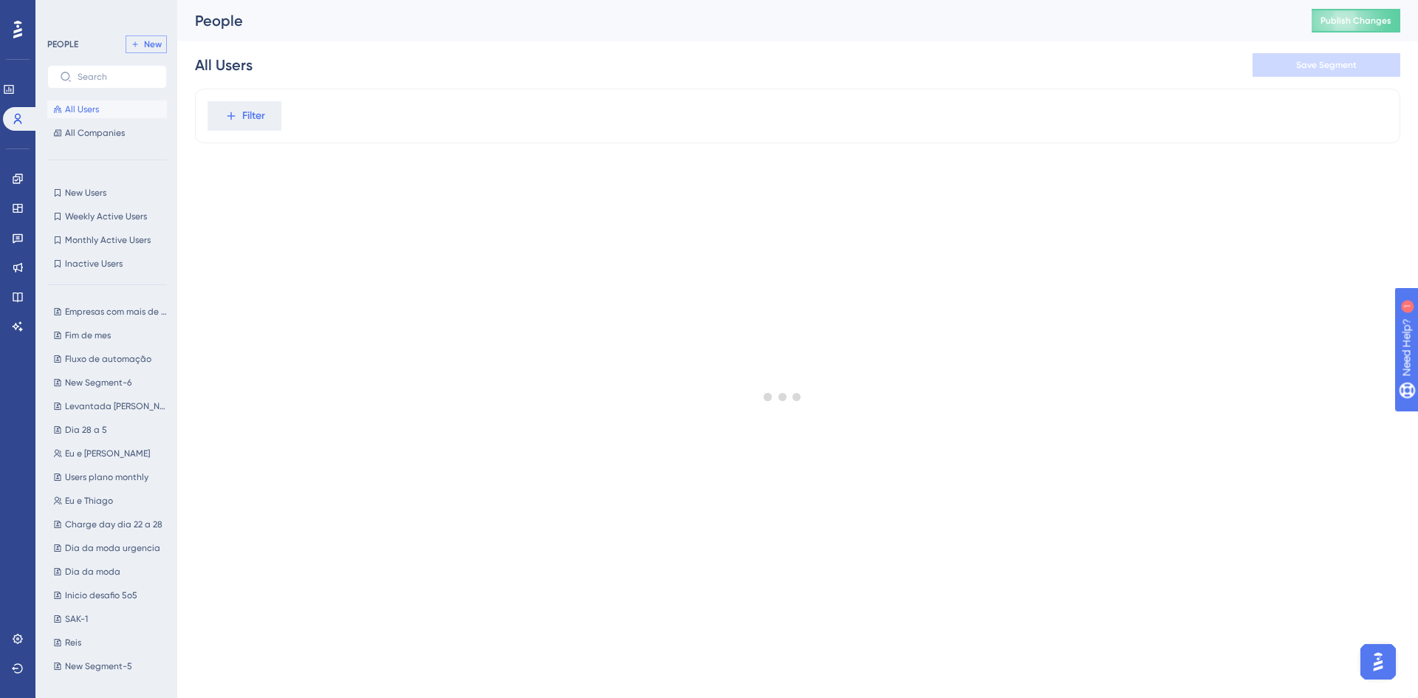
click at [155, 49] on span "New" at bounding box center [153, 44] width 18 height 12
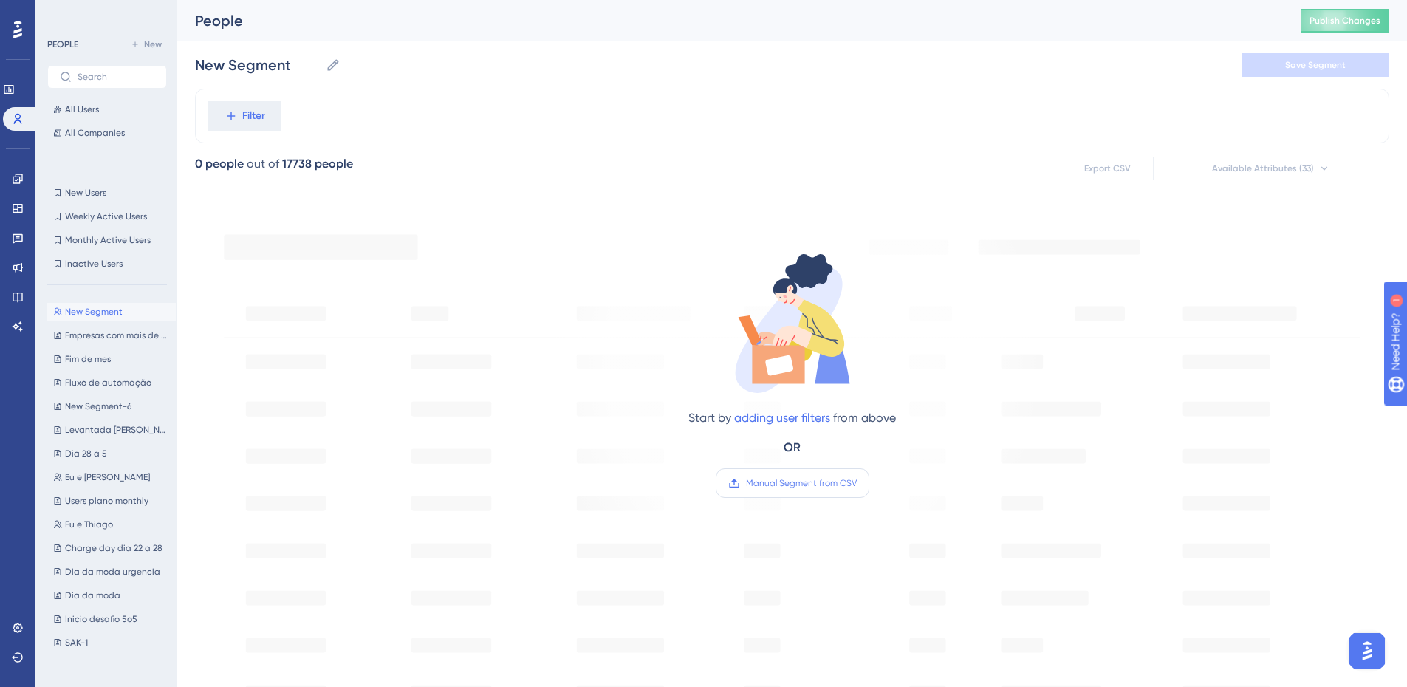
drag, startPoint x: 779, startPoint y: 458, endPoint x: 781, endPoint y: 472, distance: 14.2
click at [779, 458] on div "Start by adding user filters from above OR Manual Segment from CSV" at bounding box center [792, 374] width 208 height 248
click at [781, 472] on label "Manual Segment from CSV" at bounding box center [793, 483] width 154 height 30
click at [857, 483] on input "Manual Segment from CSV" at bounding box center [857, 483] width 0 height 0
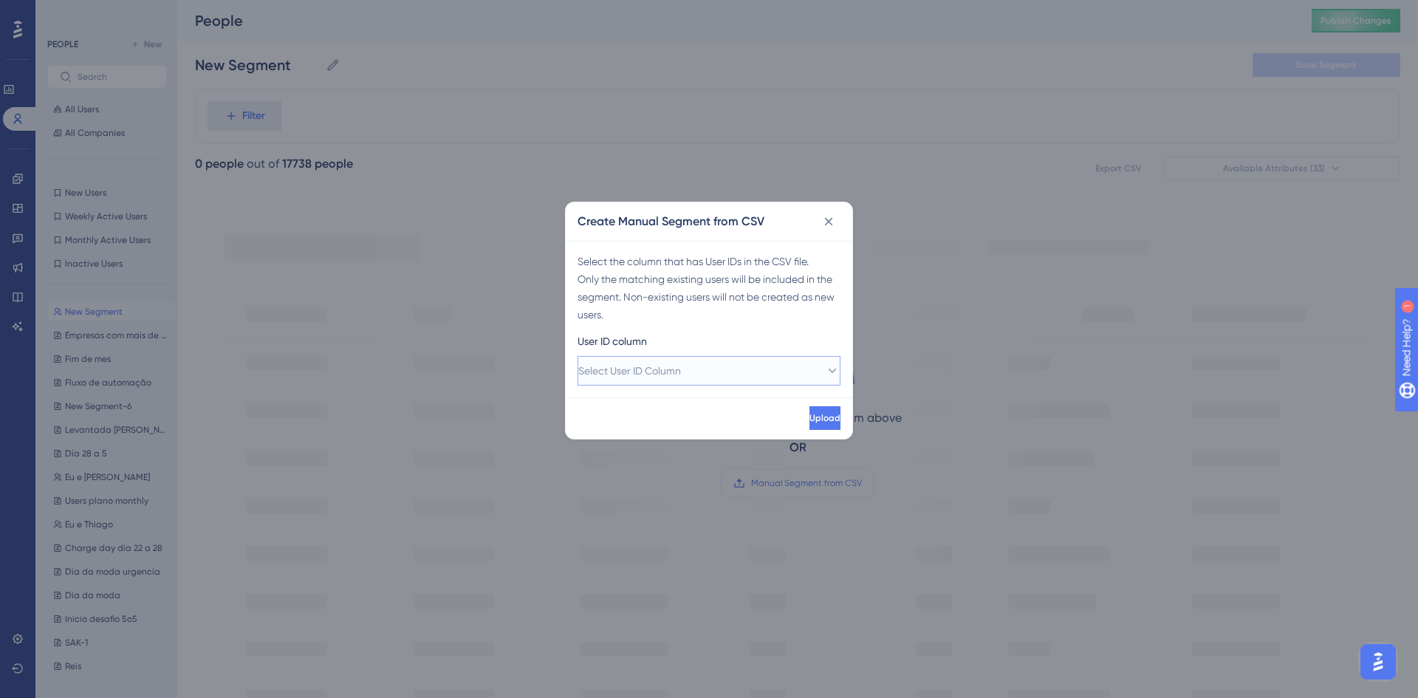
click at [673, 363] on span "Select User ID Column" at bounding box center [629, 371] width 103 height 18
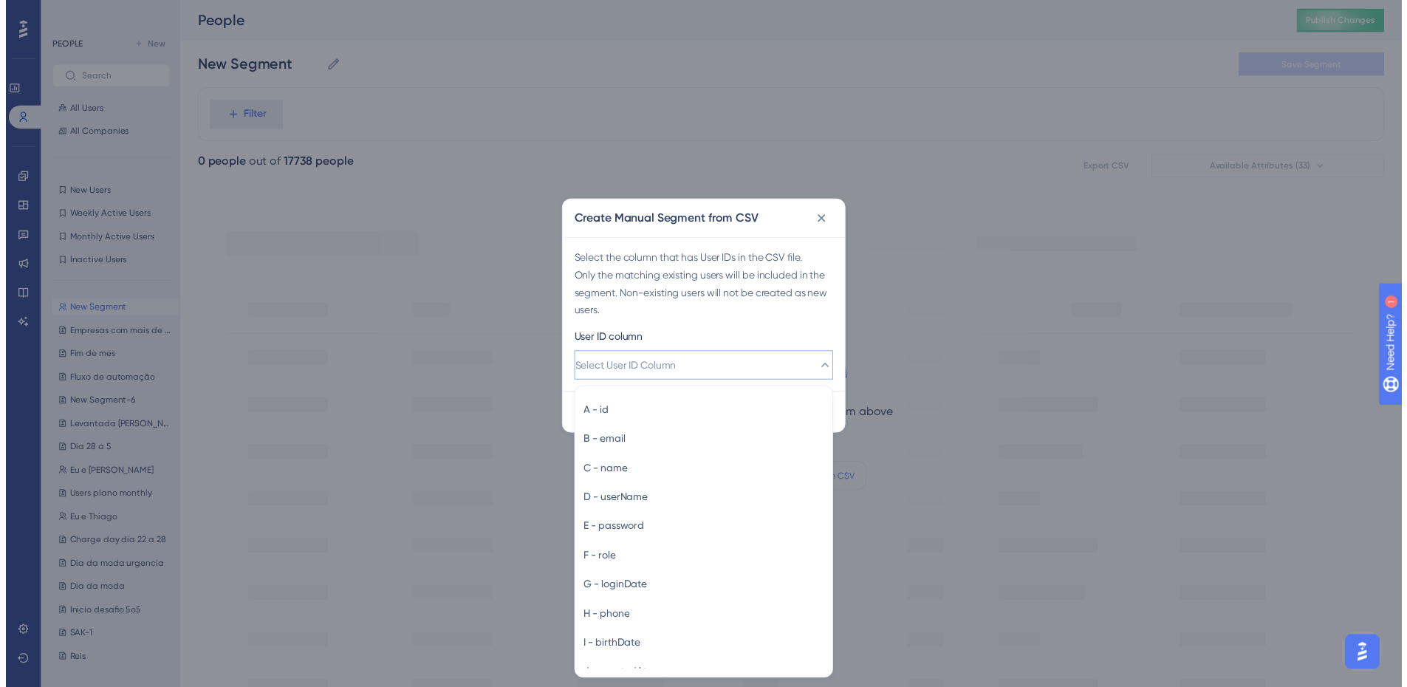
scroll to position [1, 0]
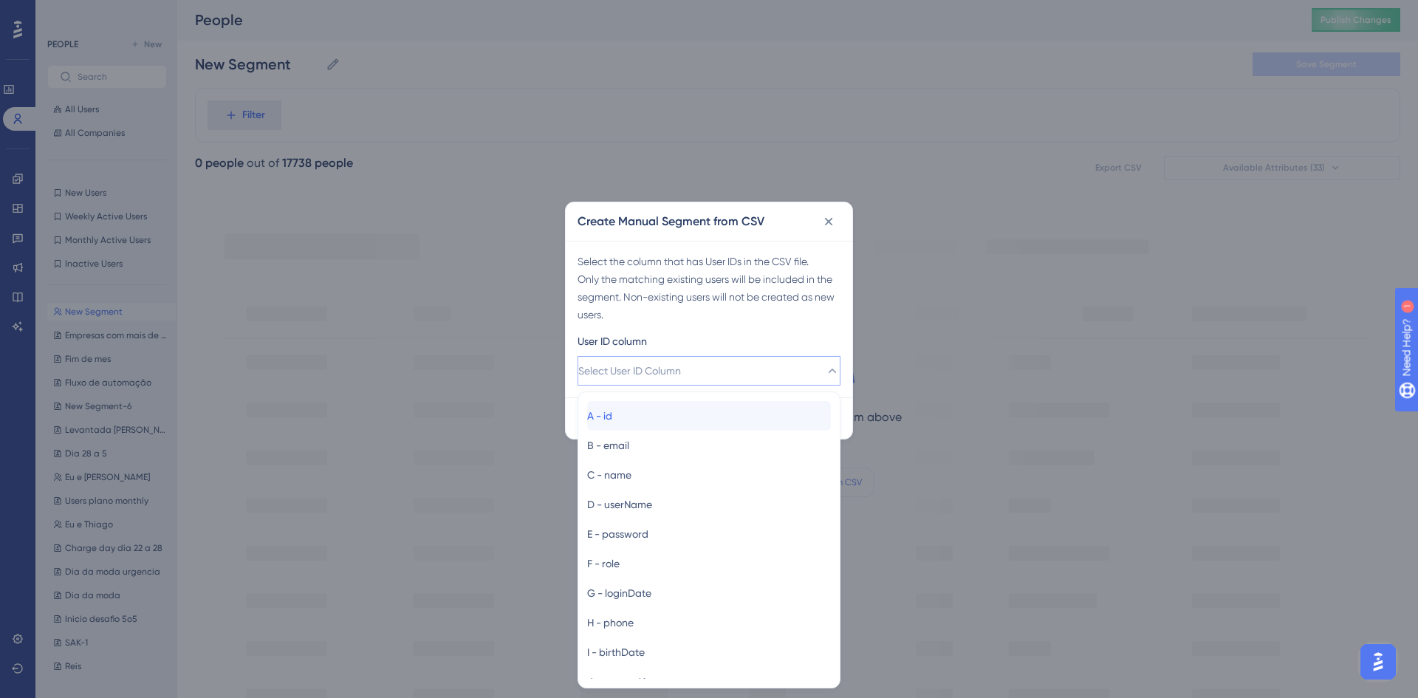
click at [666, 402] on div "A - id A - id" at bounding box center [709, 416] width 244 height 30
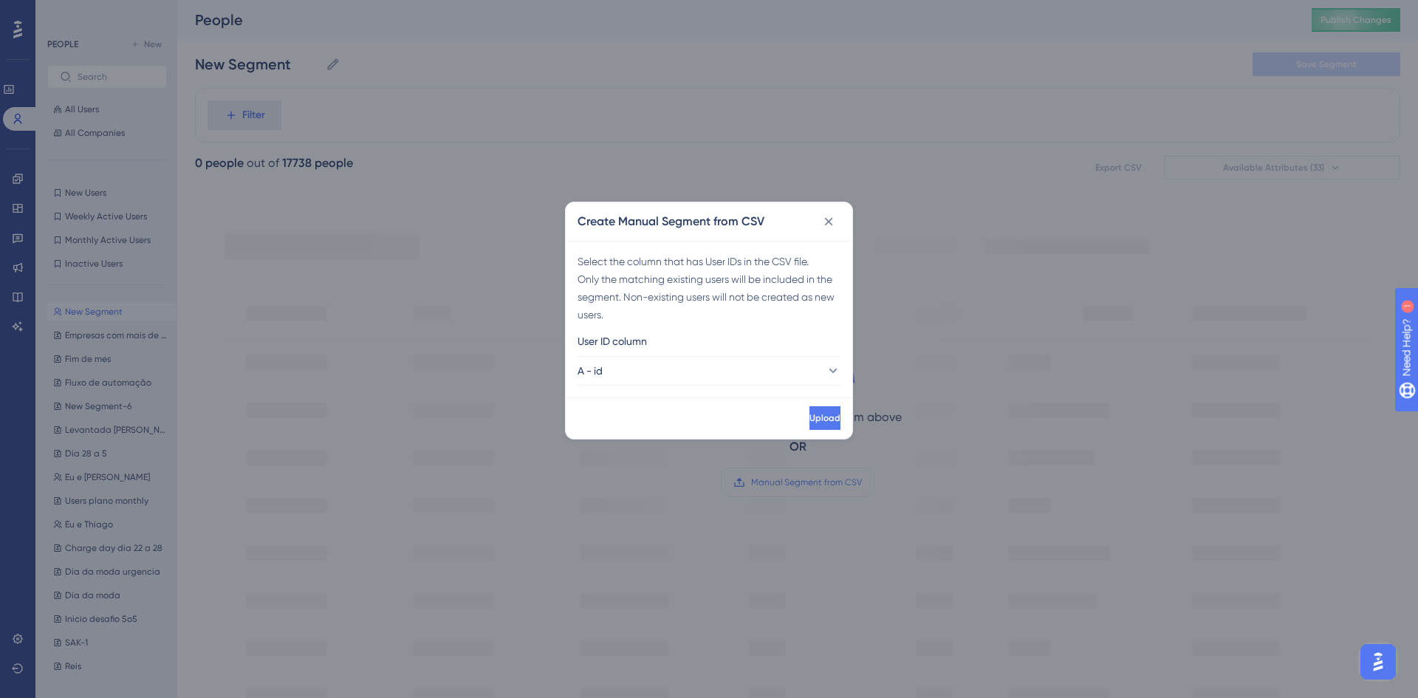
click at [804, 403] on div "Upload" at bounding box center [709, 417] width 287 height 41
click at [808, 412] on span "Upload" at bounding box center [823, 418] width 31 height 12
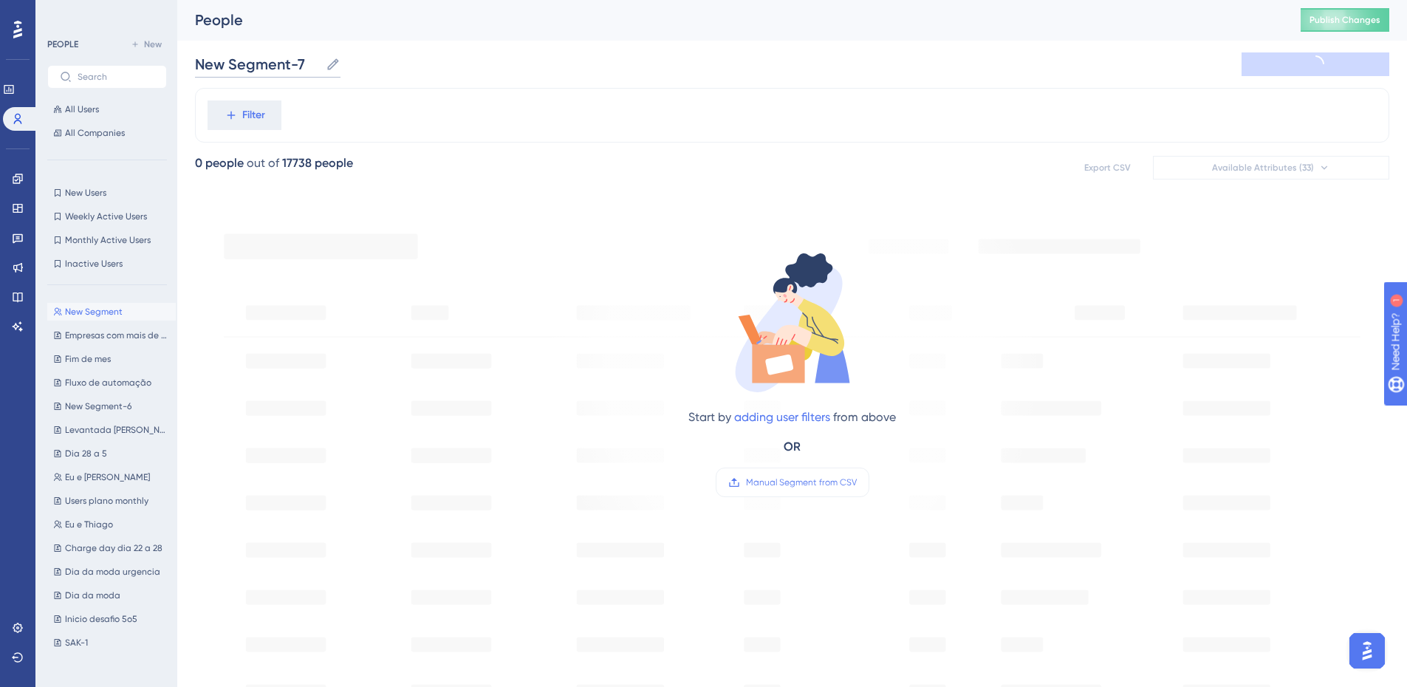
click at [293, 73] on input "New Segment-7" at bounding box center [257, 64] width 125 height 21
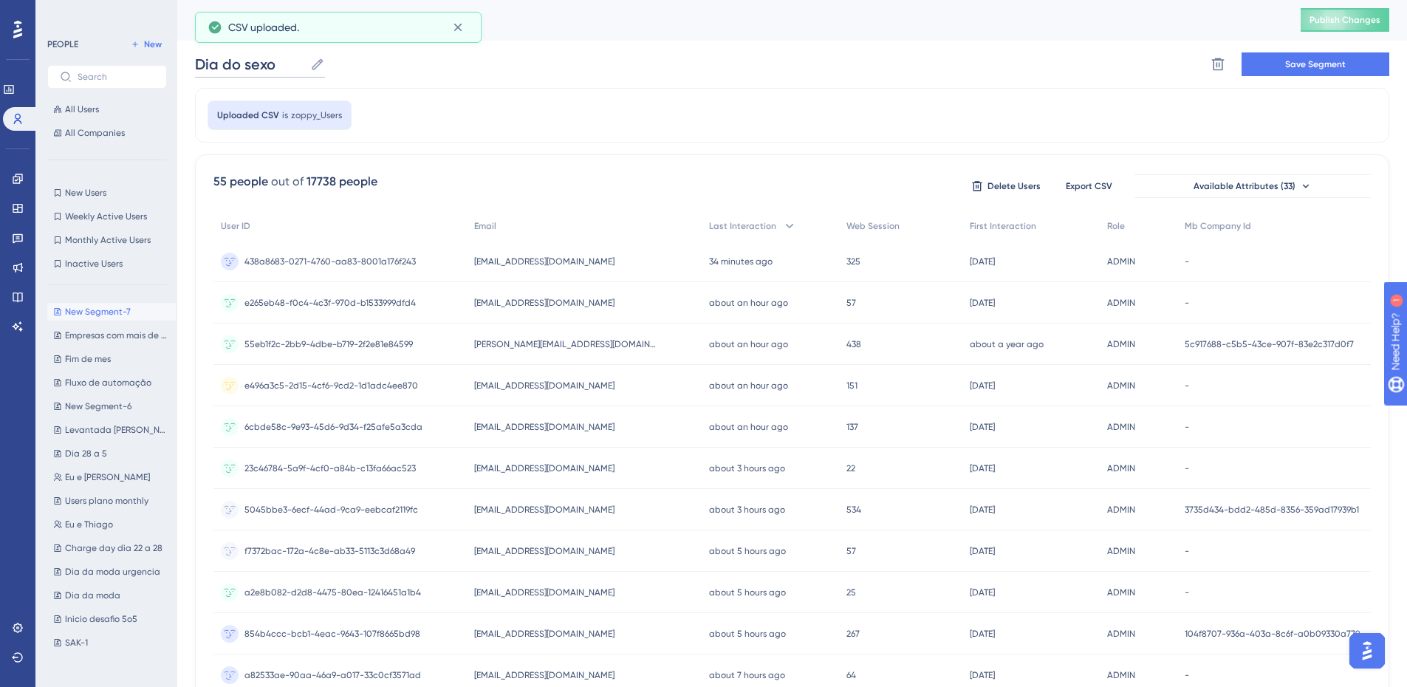
type input "Dia do sexo"
click at [1311, 43] on div "Dia do sexo Dia do sexo Delete Segment Save Segment" at bounding box center [792, 64] width 1194 height 47
click at [1306, 66] on span "Save Segment" at bounding box center [1315, 64] width 61 height 12
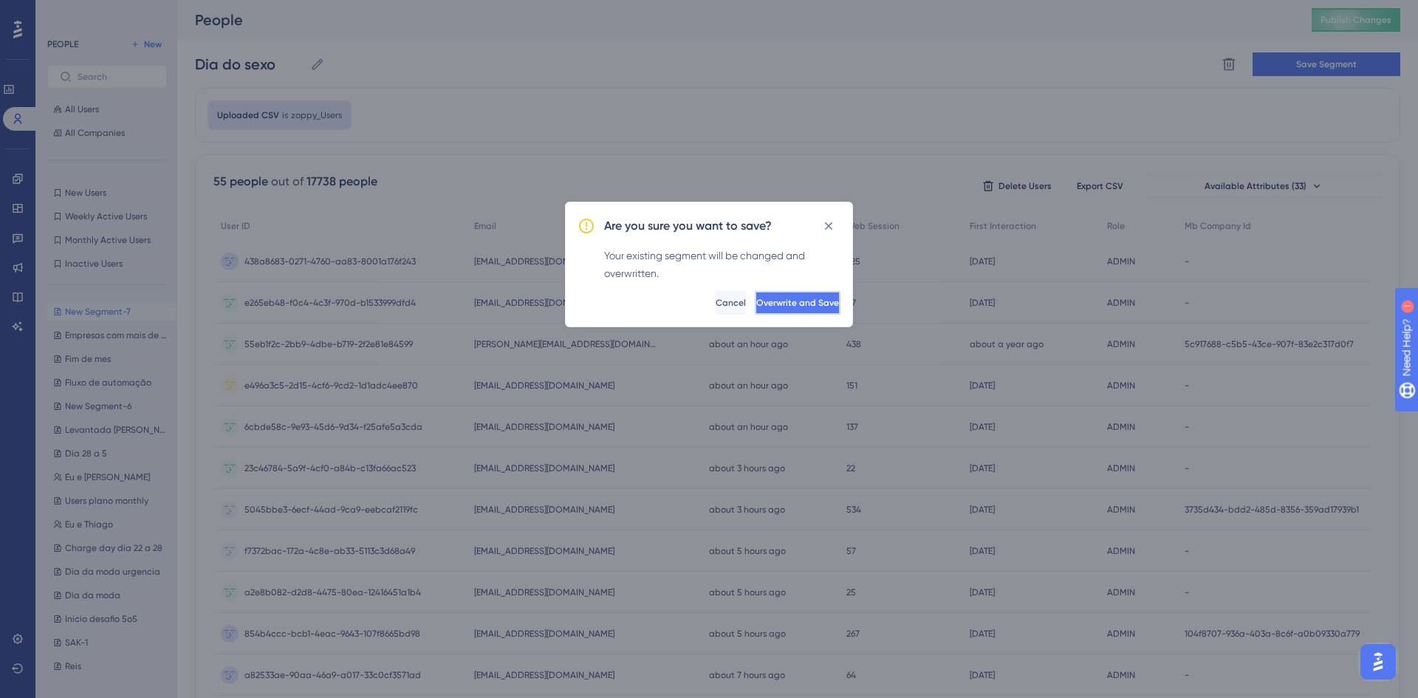
click at [770, 298] on span "Overwrite and Save" at bounding box center [797, 303] width 83 height 12
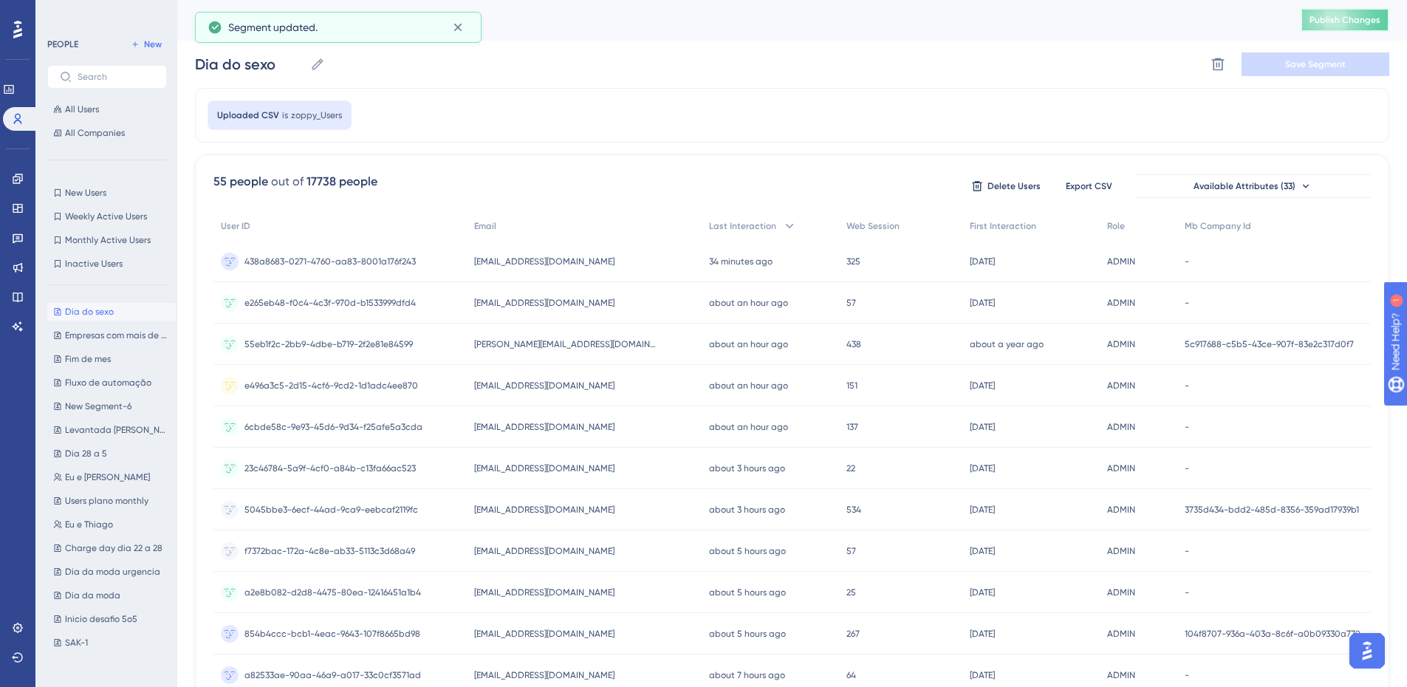
click at [1326, 27] on button "Publish Changes" at bounding box center [1344, 20] width 89 height 24
click at [465, 35] on button at bounding box center [457, 28] width 23 height 24
click at [12, 173] on link at bounding box center [18, 179] width 12 height 24
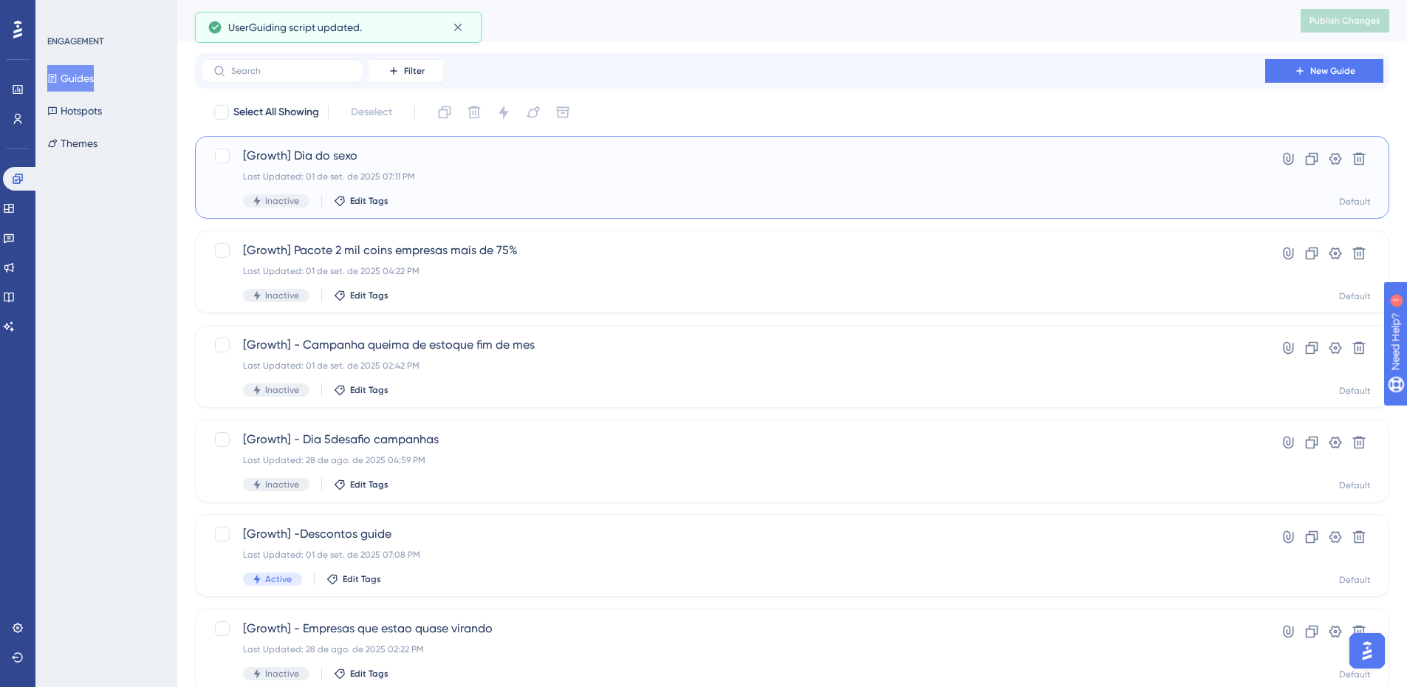
click at [435, 168] on div "[Growth] Dia do sexo Last Updated: 01 de set. de 2025 07:11 PM Inactive Edit Ta…" at bounding box center [733, 177] width 980 height 61
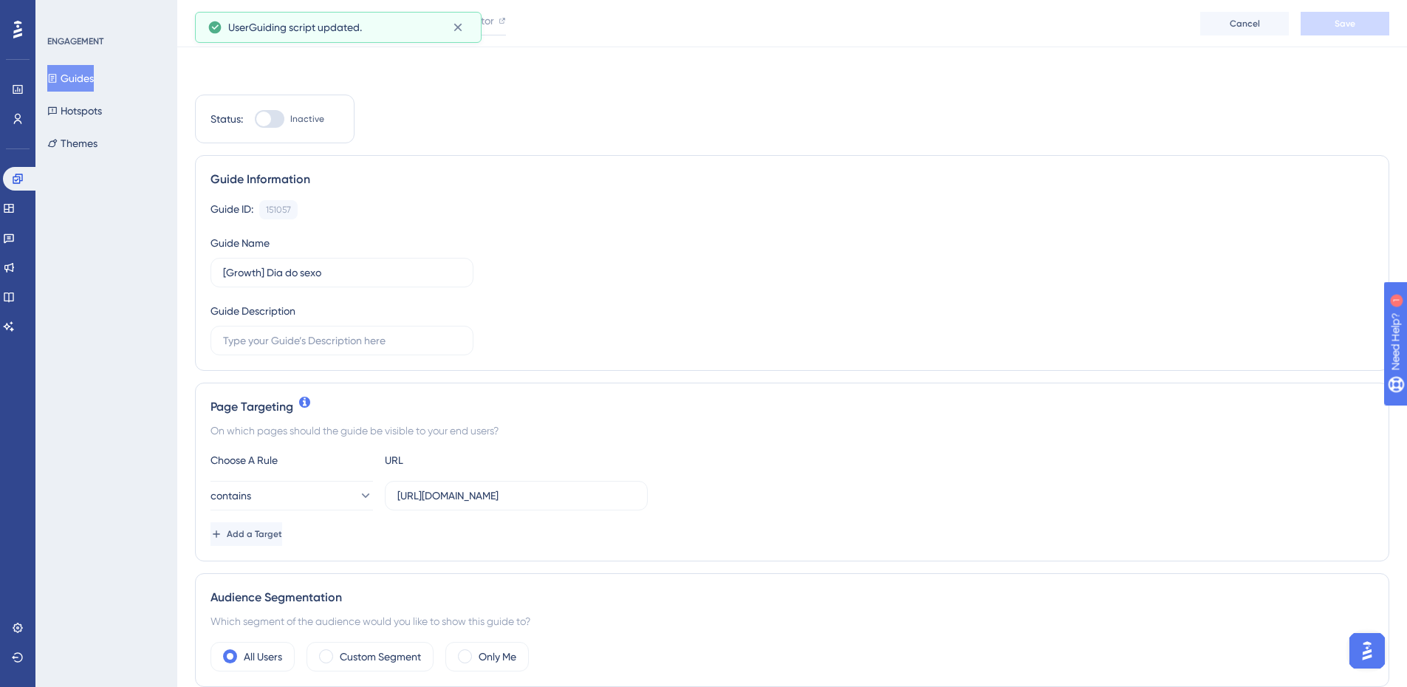
scroll to position [148, 0]
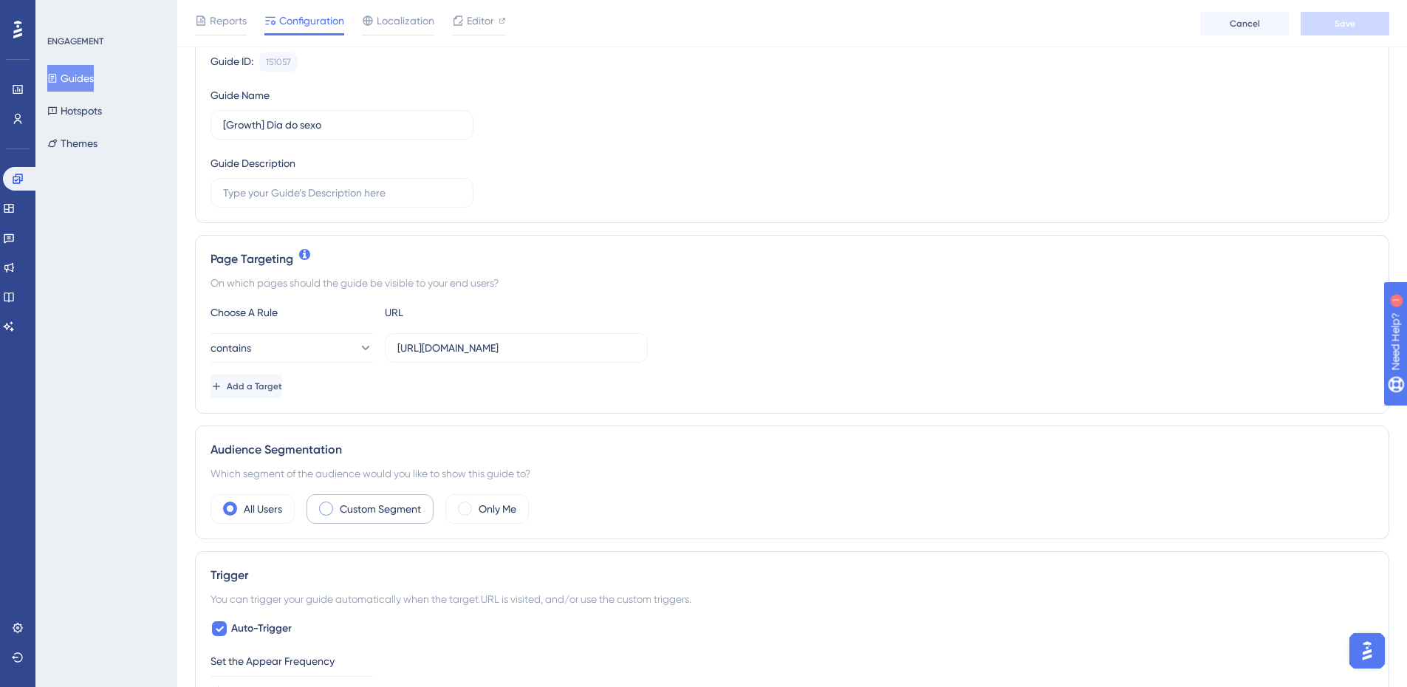
click at [389, 496] on div "Custom Segment" at bounding box center [369, 509] width 127 height 30
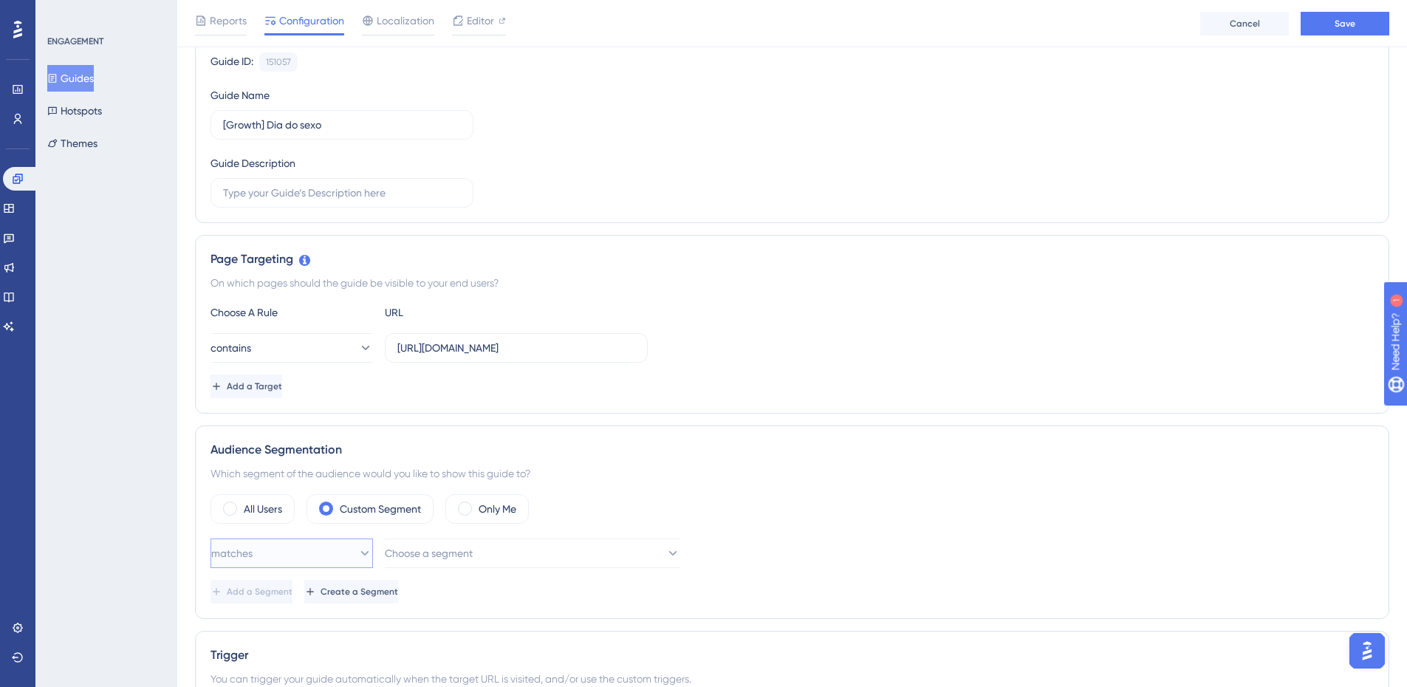
click at [338, 550] on button "matches" at bounding box center [291, 553] width 162 height 30
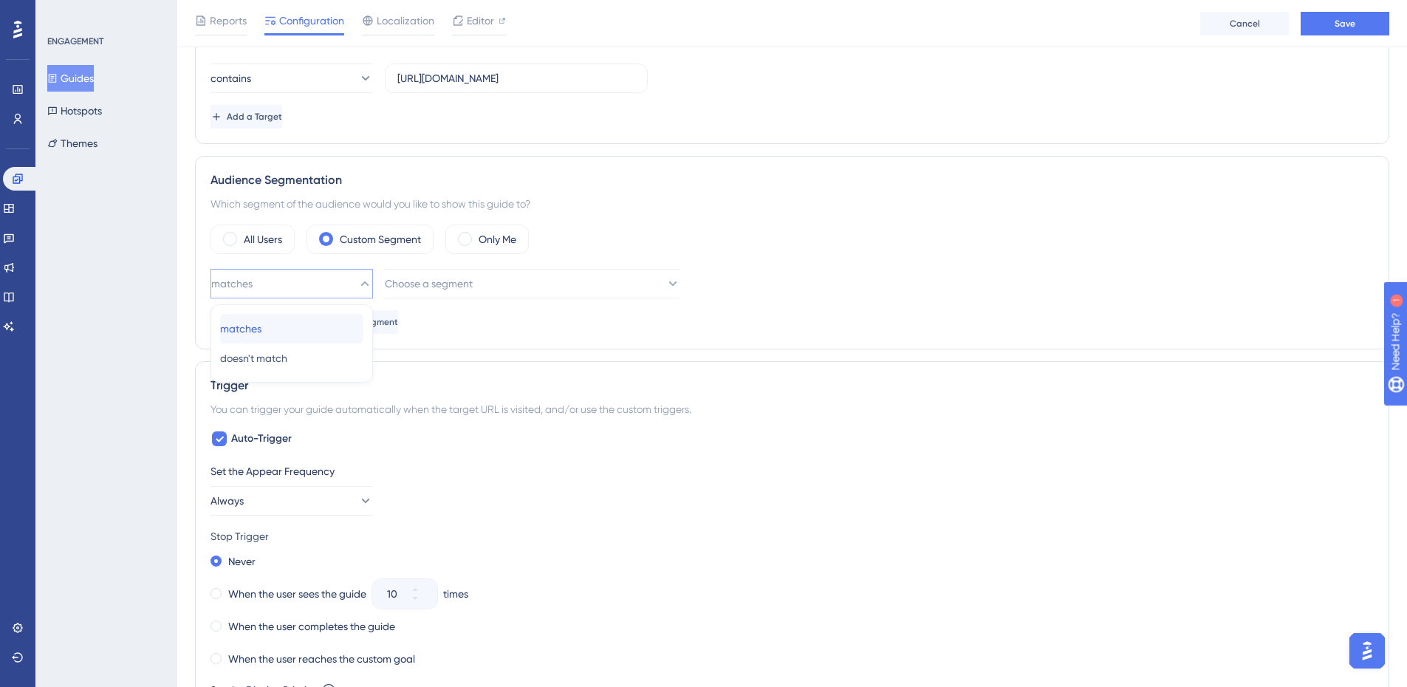
click at [261, 321] on span "matches" at bounding box center [240, 329] width 41 height 18
click at [442, 287] on span "Choose a segment" at bounding box center [429, 284] width 88 height 18
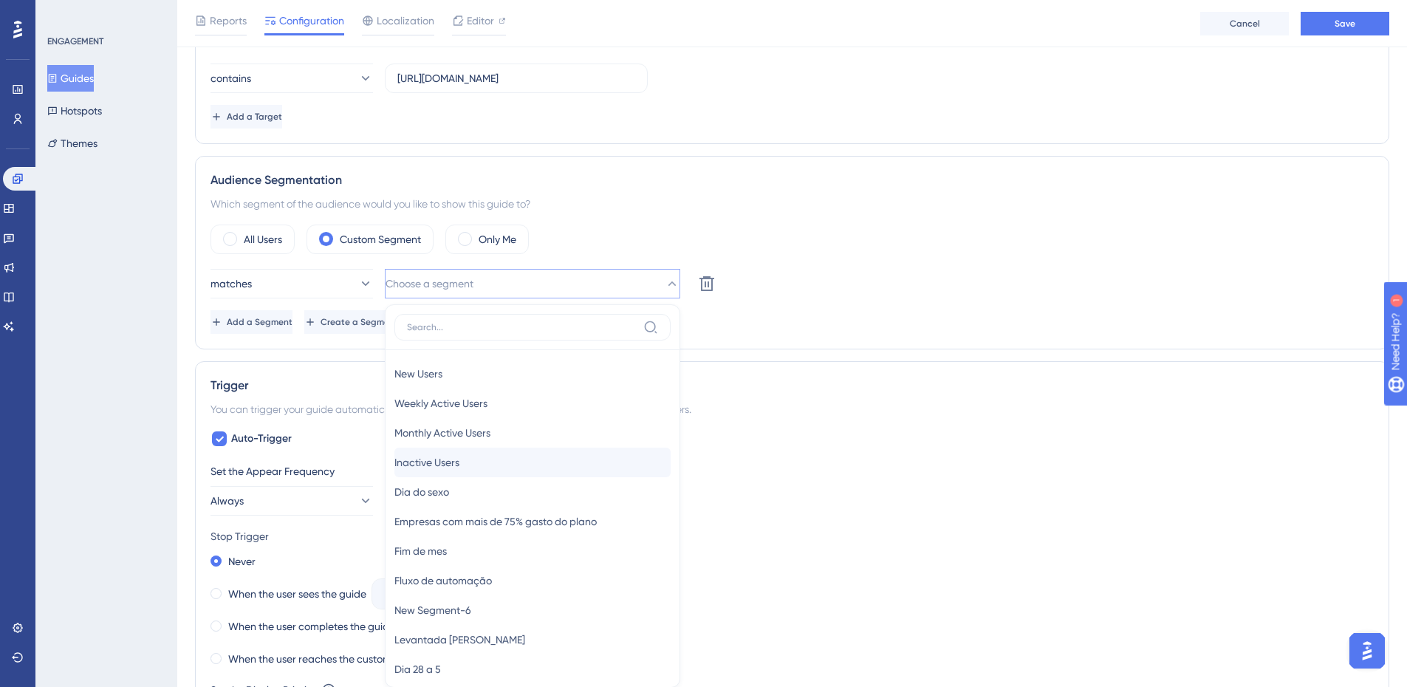
scroll to position [555, 0]
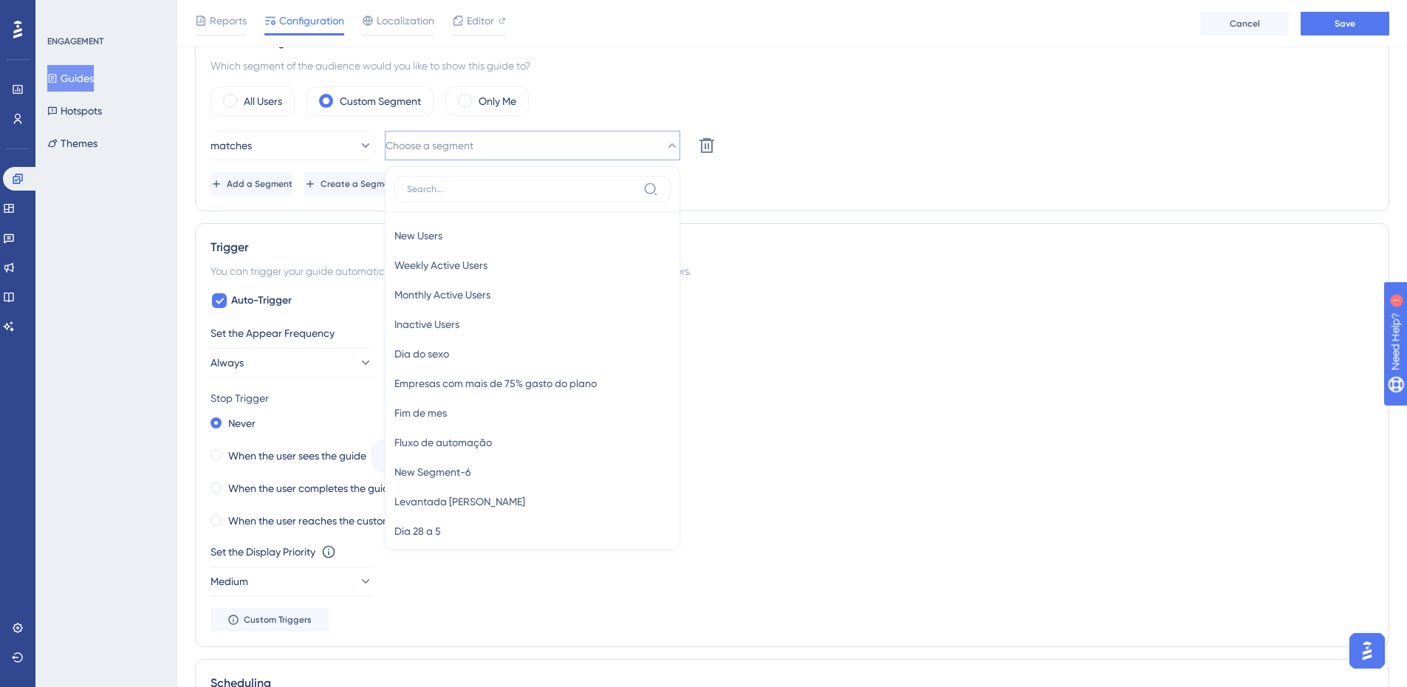
click at [476, 188] on input at bounding box center [522, 189] width 230 height 12
click at [476, 343] on div "Dia do sexo Dia do sexo" at bounding box center [532, 354] width 276 height 30
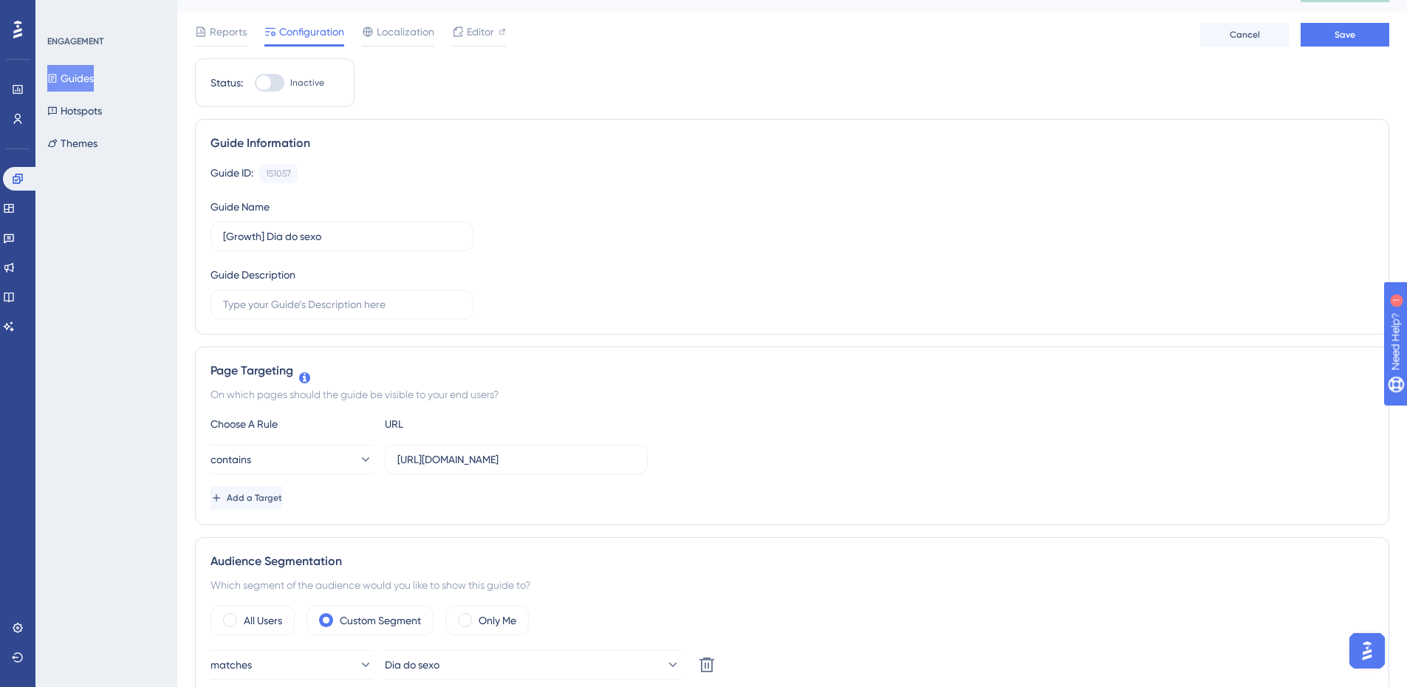
scroll to position [0, 0]
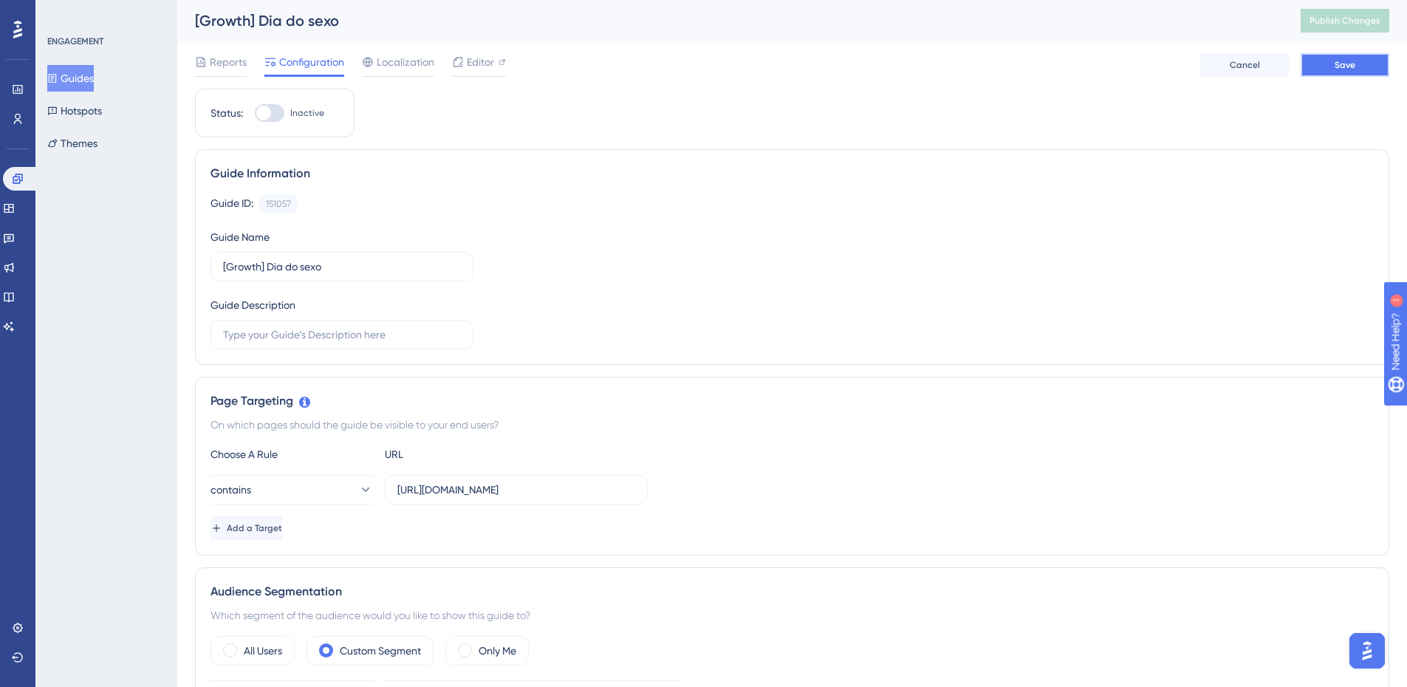
click at [1327, 67] on button "Save" at bounding box center [1344, 65] width 89 height 24
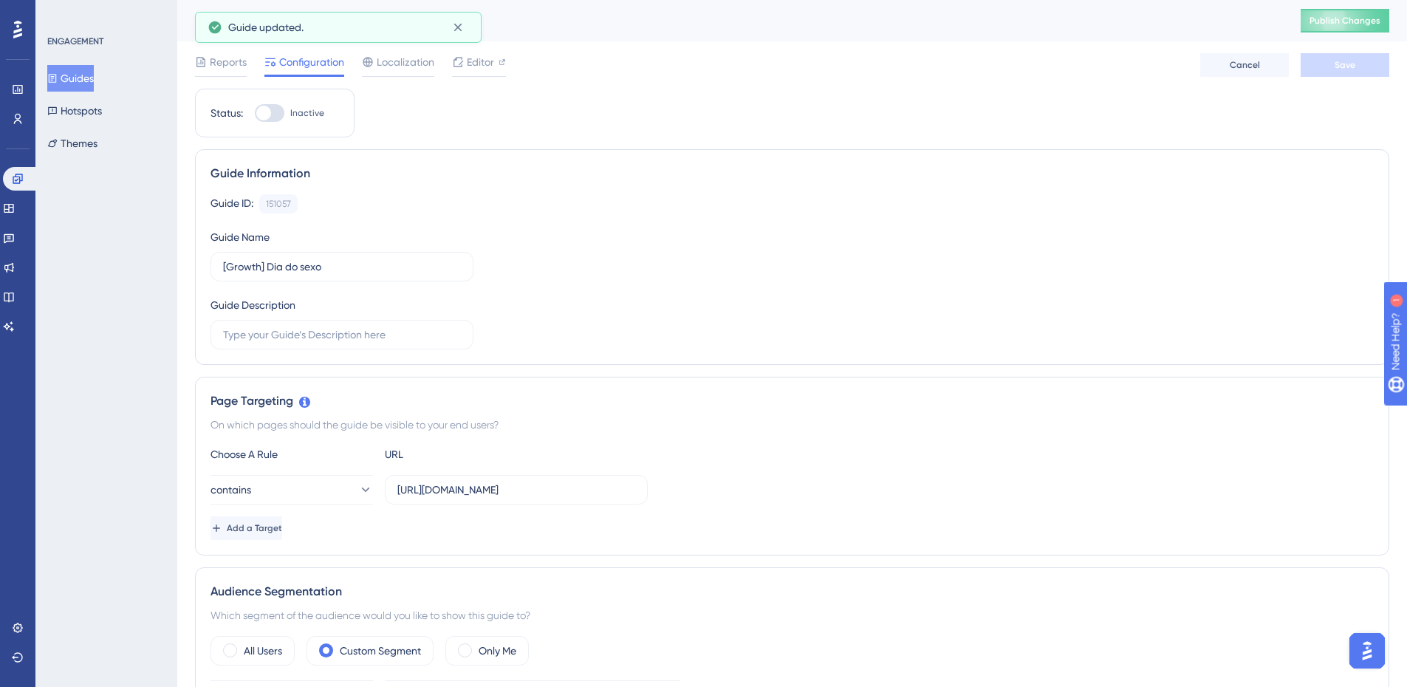
click at [270, 109] on div at bounding box center [263, 113] width 15 height 15
click at [255, 113] on input "Inactive" at bounding box center [254, 113] width 1 height 1
checkbox input "true"
click at [442, 32] on div "Guide updated." at bounding box center [338, 28] width 261 height 24
click at [456, 29] on icon at bounding box center [457, 28] width 8 height 8
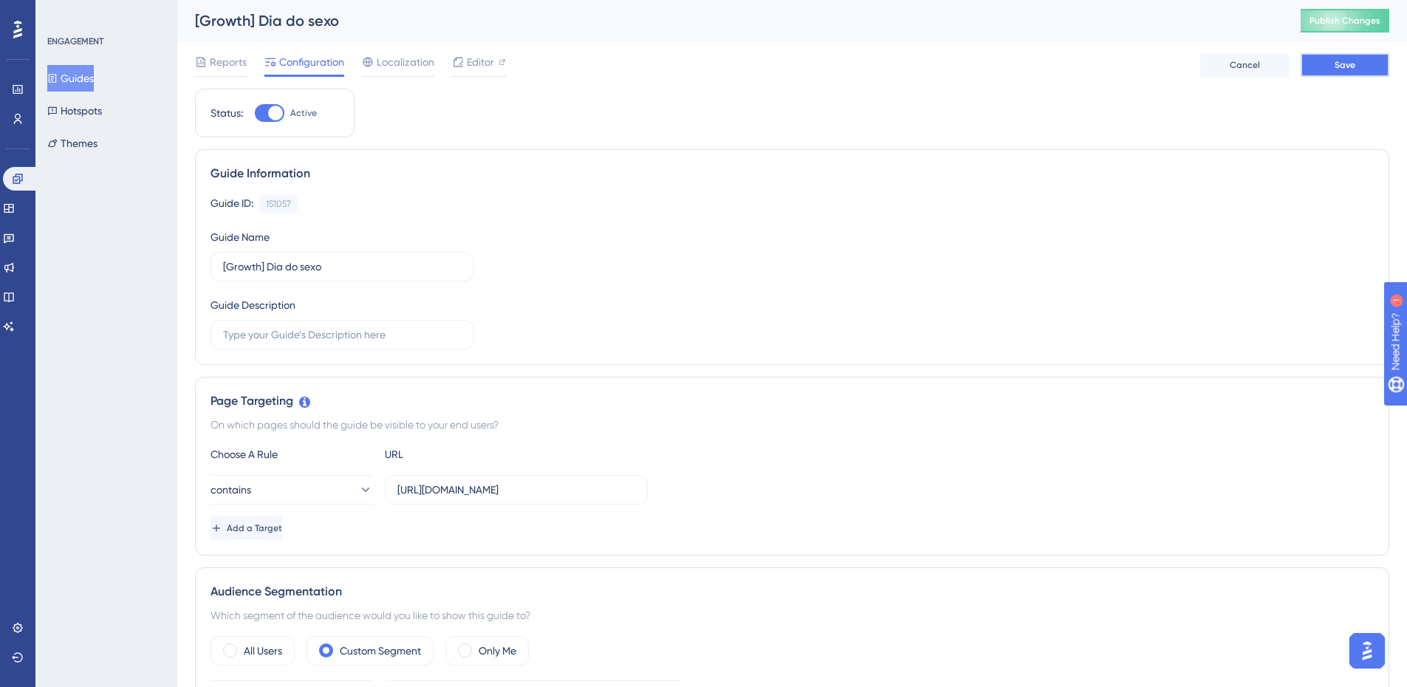
click at [1364, 53] on button "Save" at bounding box center [1344, 65] width 89 height 24
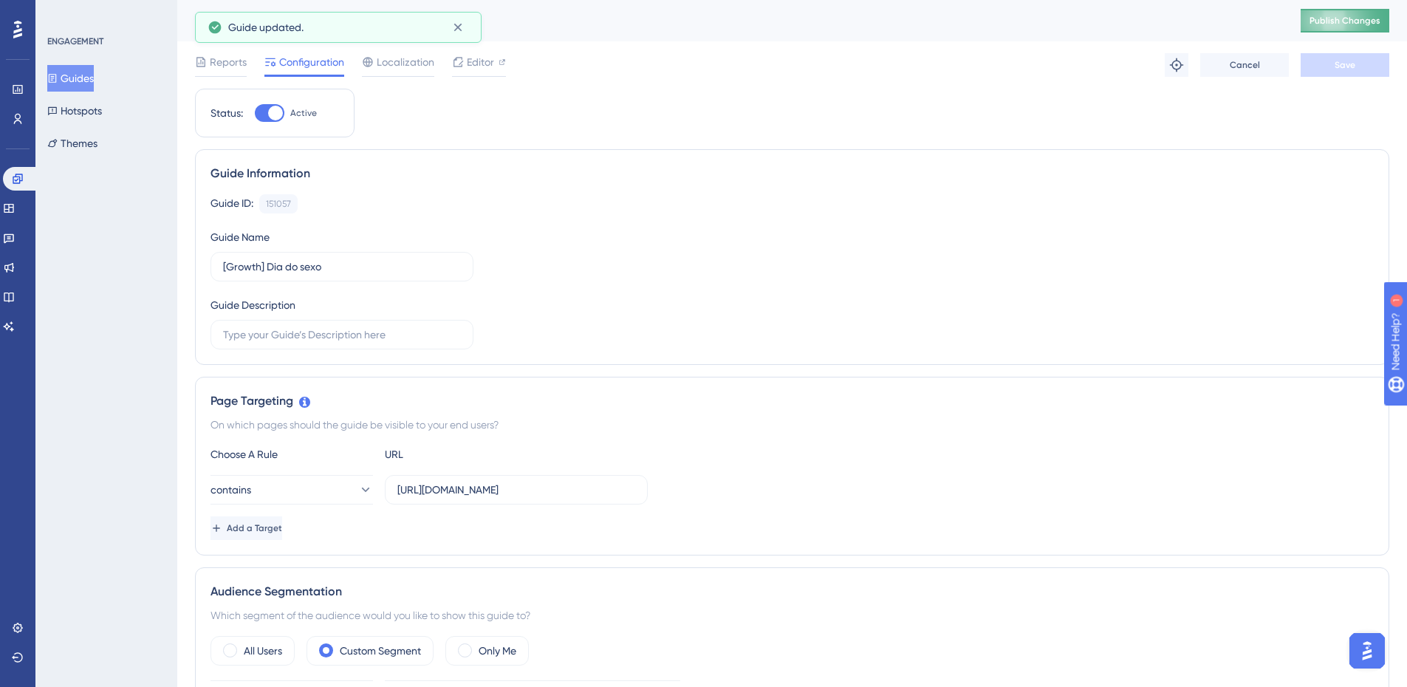
click at [1355, 34] on div "[Growth] Dia do sexo Publish Changes" at bounding box center [792, 20] width 1230 height 41
click at [1354, 29] on button "Publish Changes" at bounding box center [1344, 21] width 89 height 24
click at [465, 30] on button at bounding box center [457, 28] width 23 height 24
drag, startPoint x: 97, startPoint y: 73, endPoint x: 66, endPoint y: 86, distance: 34.1
click at [94, 73] on button "Guides" at bounding box center [70, 78] width 47 height 27
